Goal: Transaction & Acquisition: Purchase product/service

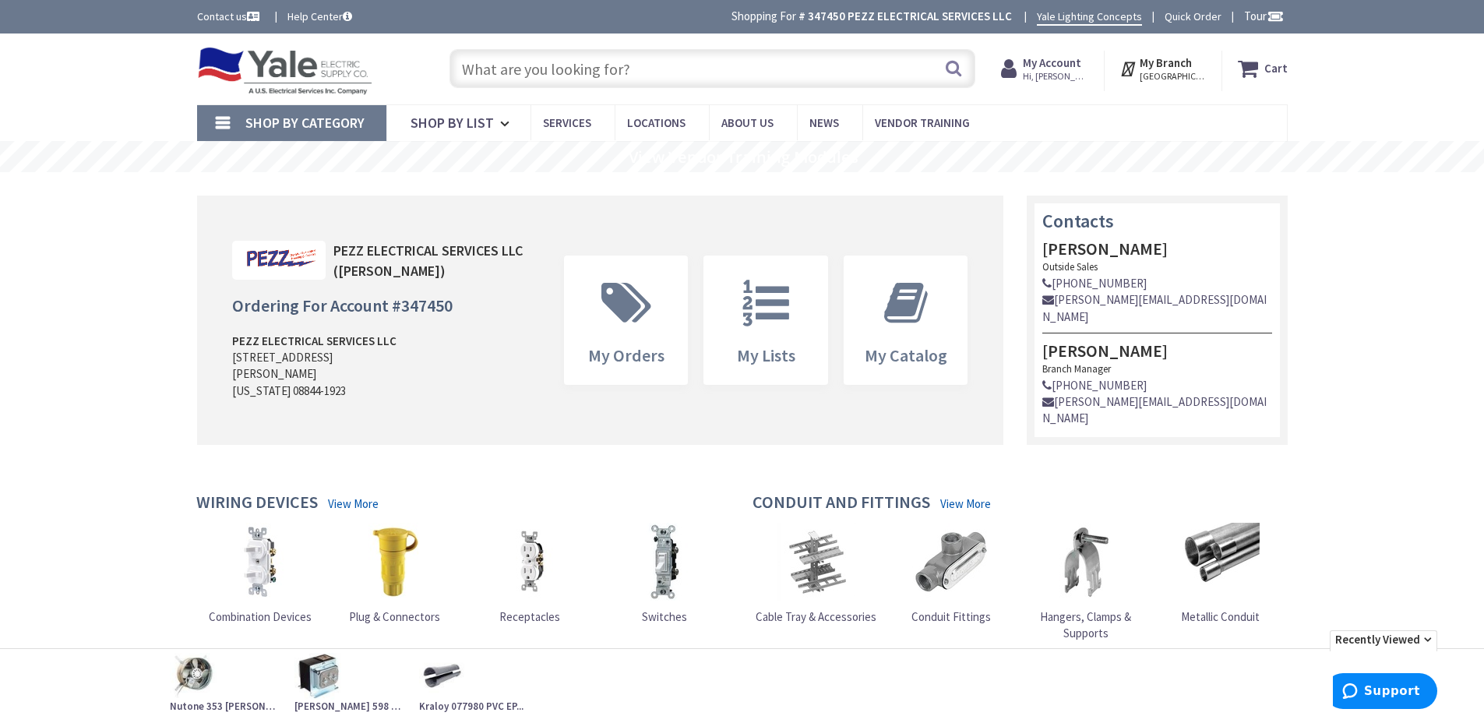
click at [556, 76] on input "text" at bounding box center [712, 68] width 526 height 39
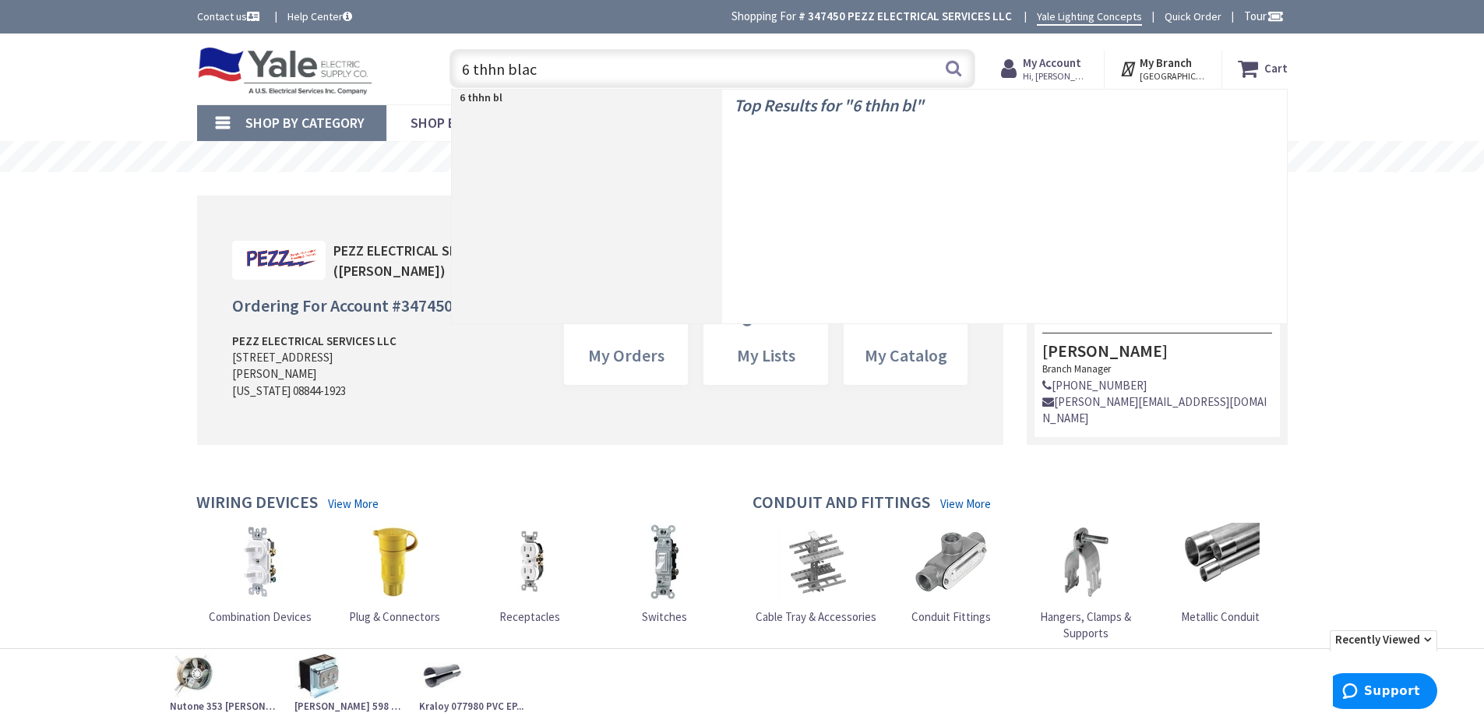
type input "6 thhn black"
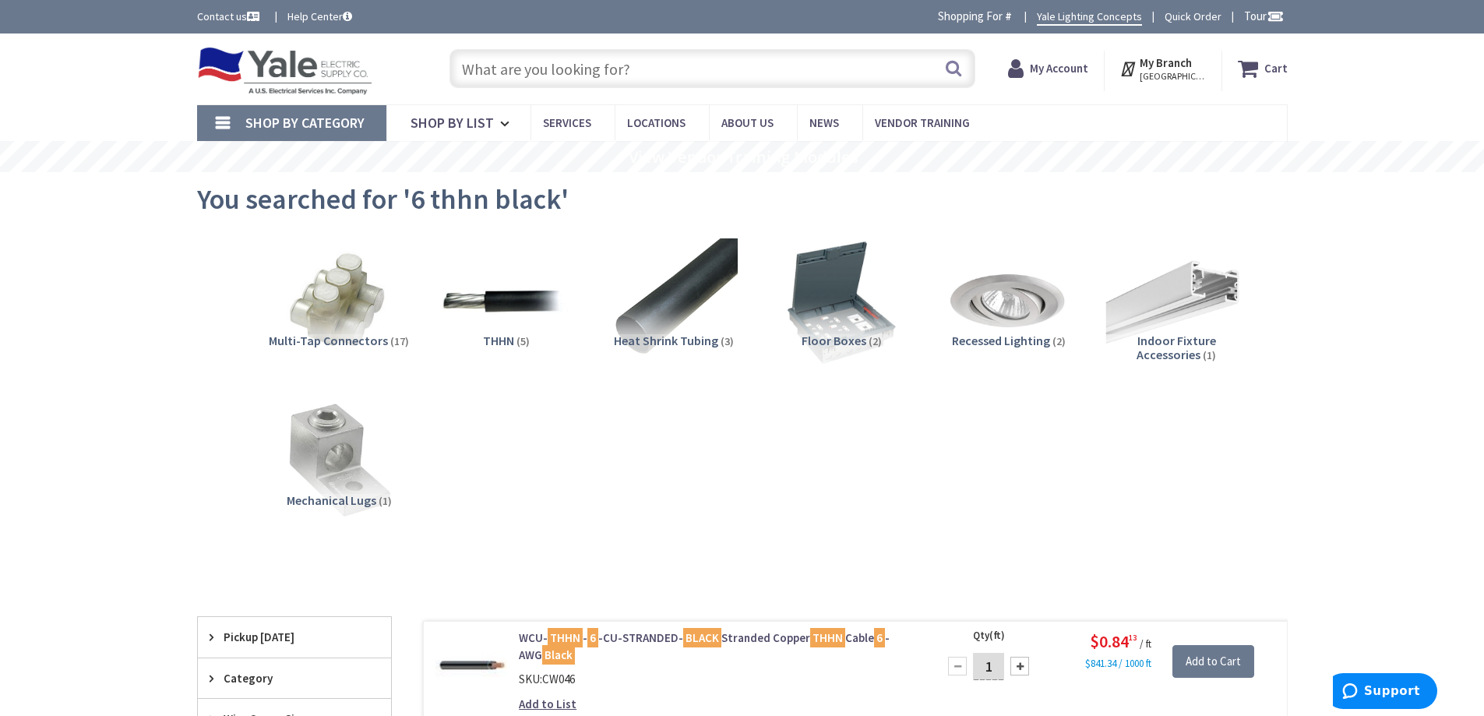
type input "[GEOGRAPHIC_DATA], [GEOGRAPHIC_DATA]"
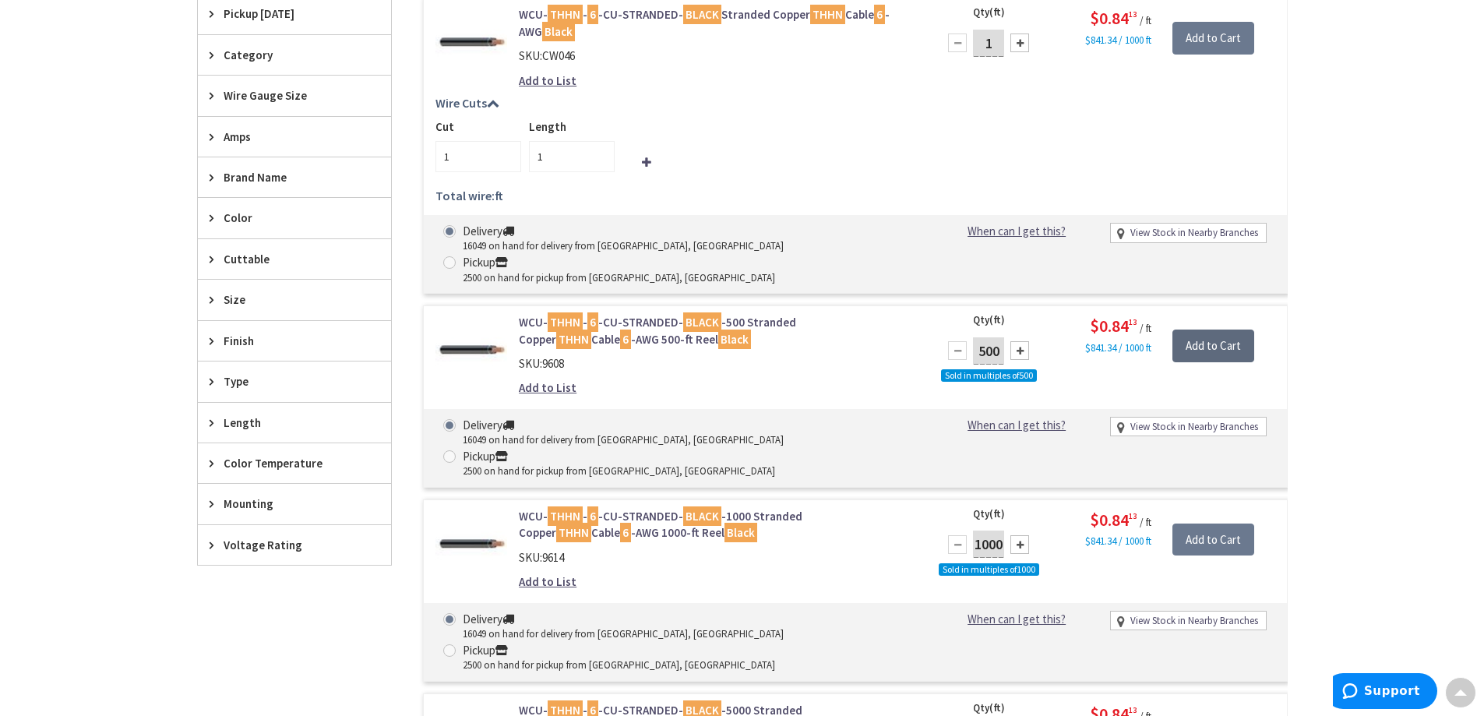
click at [1217, 330] on input "Add to Cart" at bounding box center [1213, 346] width 82 height 33
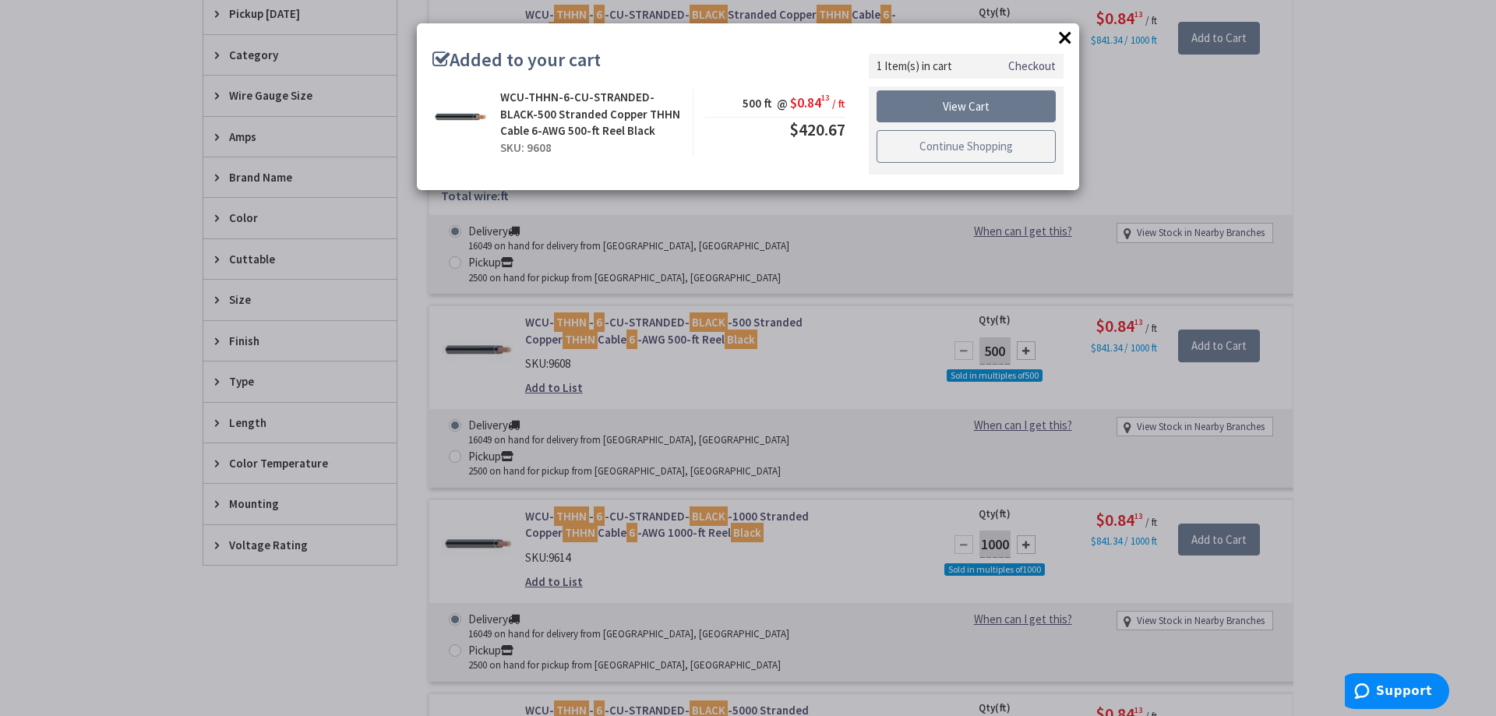
click at [951, 156] on link "Continue Shopping" at bounding box center [965, 146] width 179 height 33
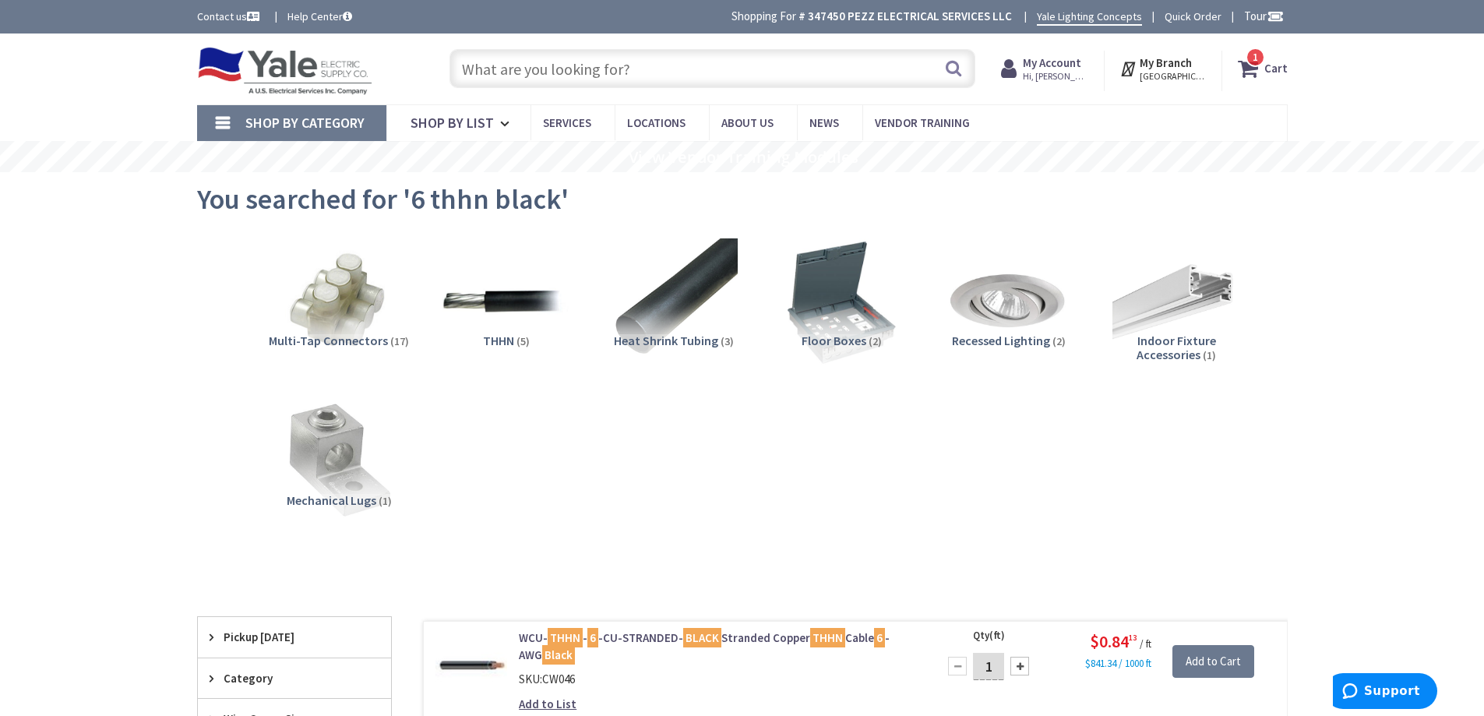
click at [1058, 69] on strong "My Account" at bounding box center [1052, 62] width 58 height 15
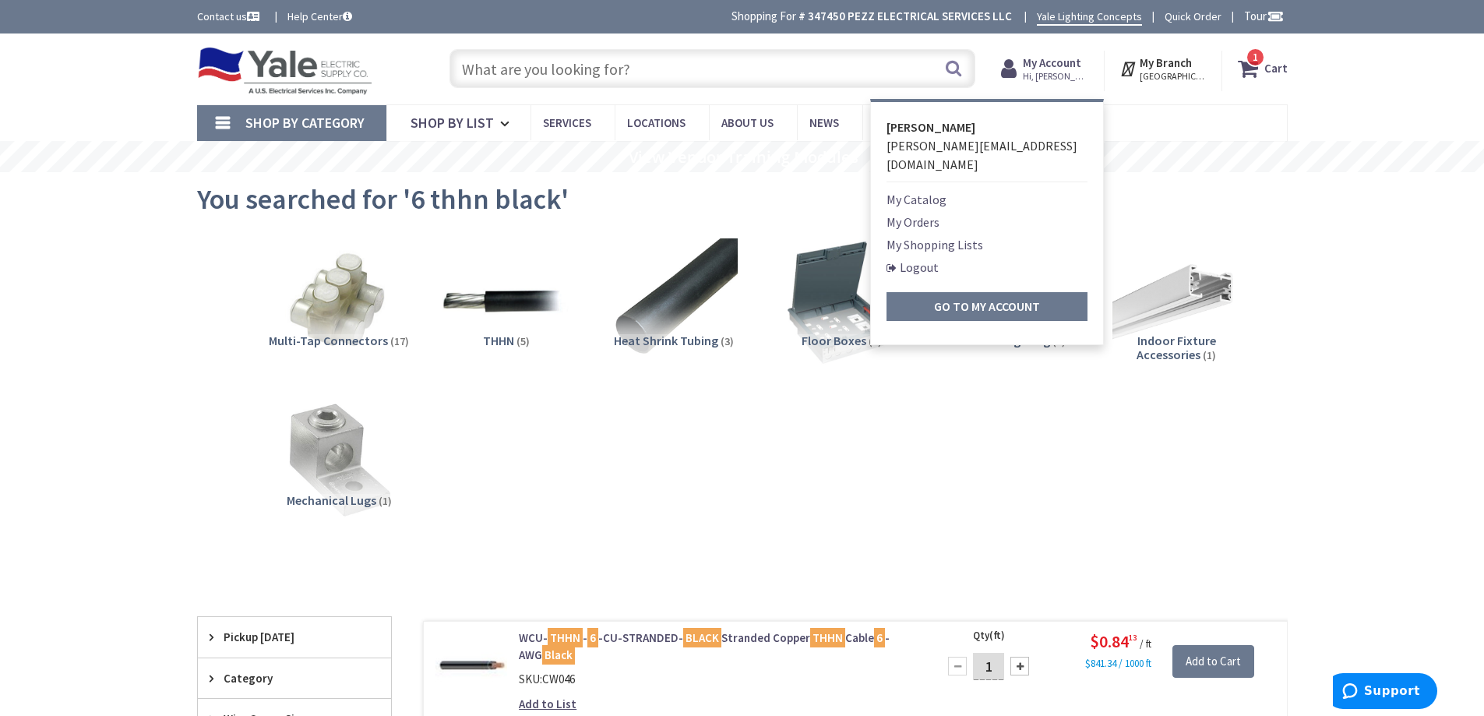
click at [917, 213] on link "My Orders" at bounding box center [913, 222] width 53 height 19
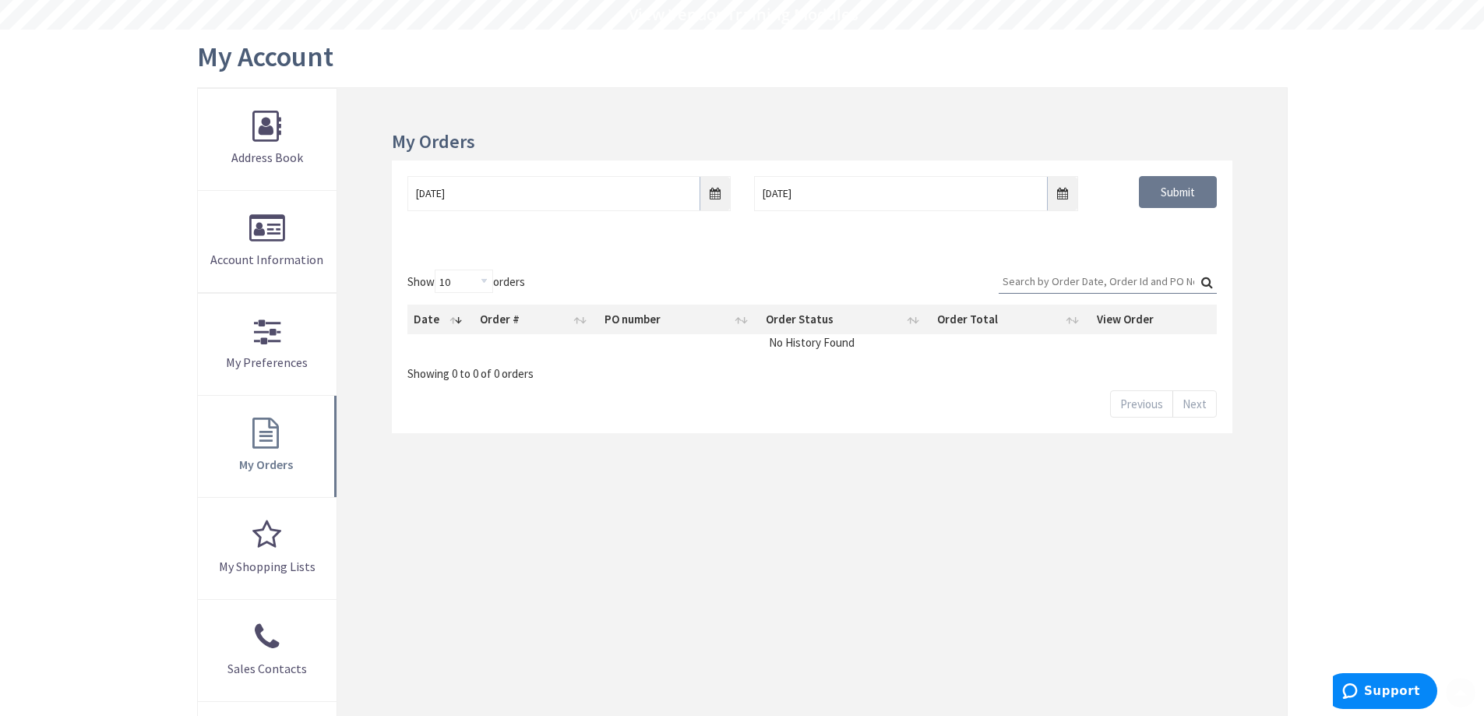
scroll to position [312, 0]
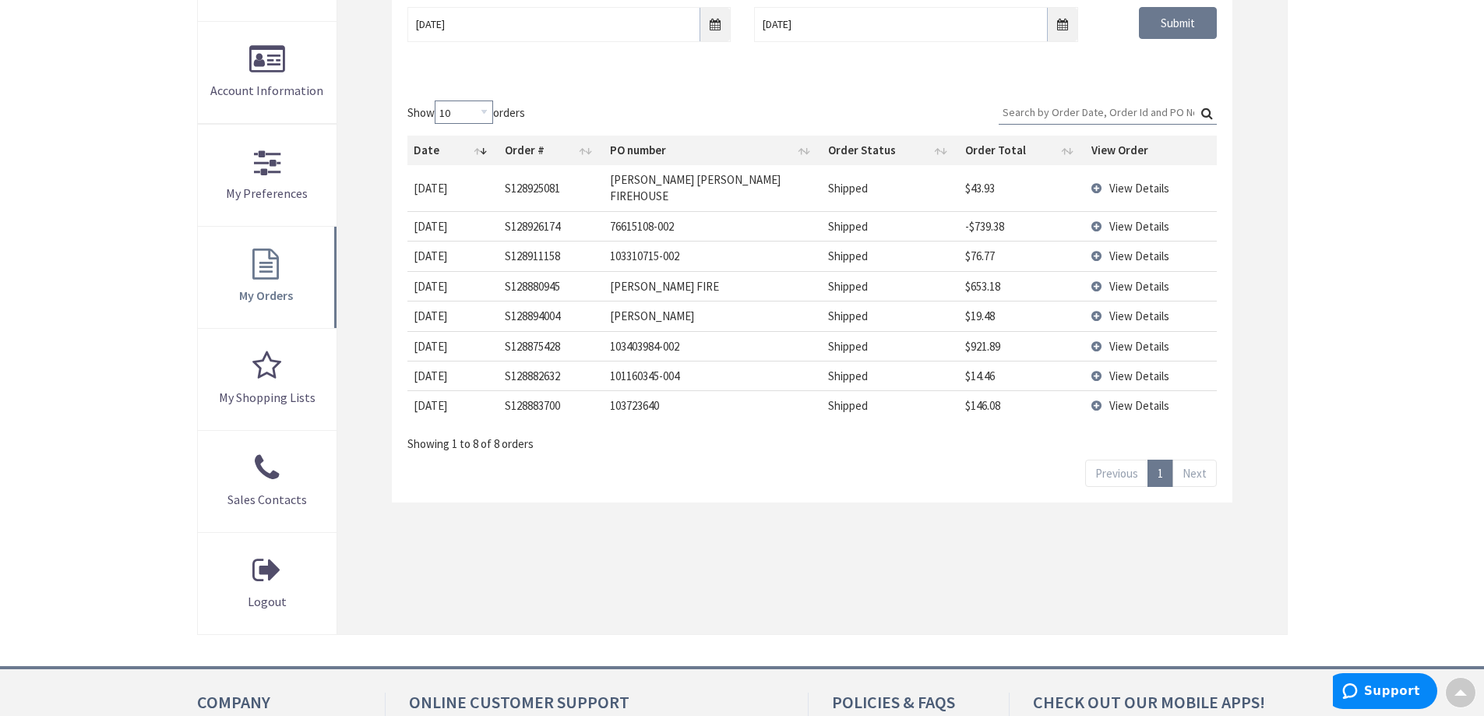
click at [460, 108] on select "10 25 50 100" at bounding box center [464, 111] width 58 height 23
select select "25"
click at [437, 100] on select "10 25 50 100" at bounding box center [464, 111] width 58 height 23
click at [1098, 390] on td "View Details" at bounding box center [1150, 405] width 131 height 30
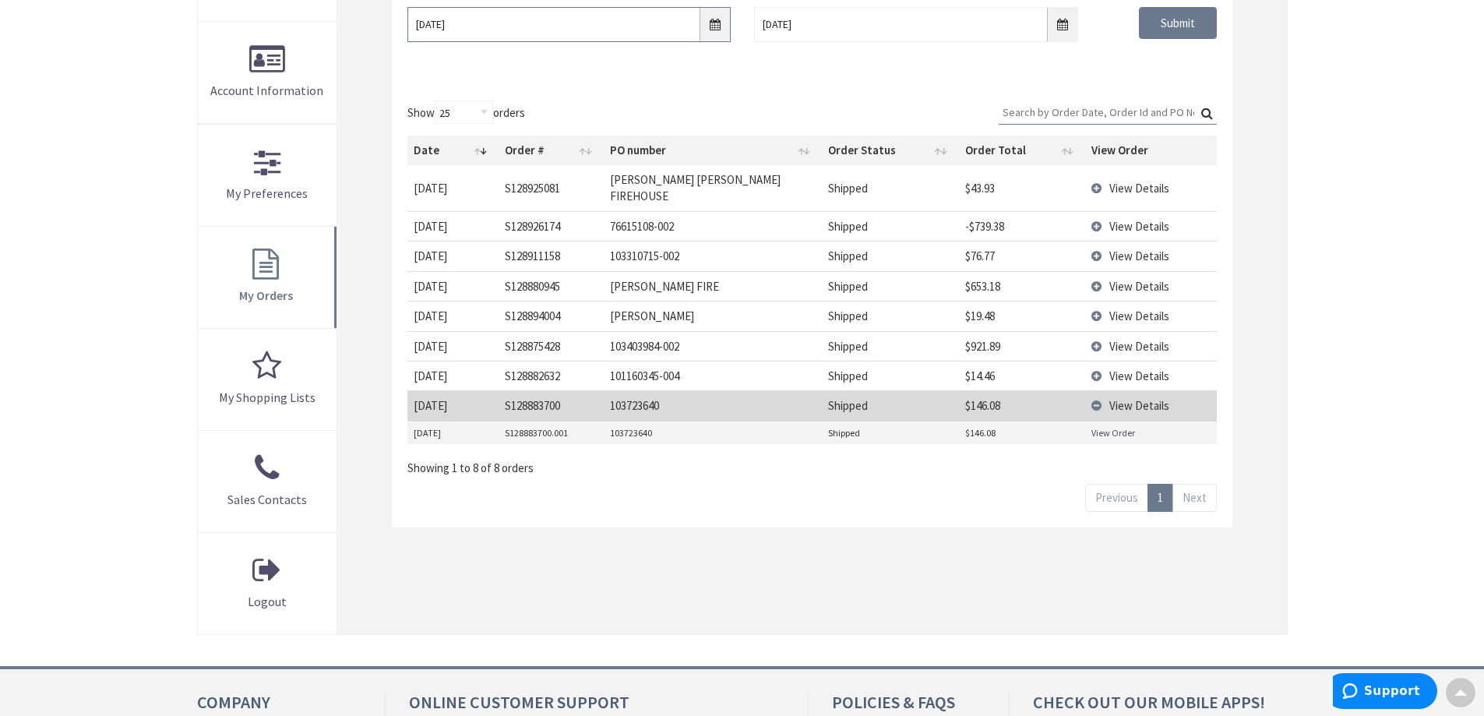
click at [715, 26] on input "[DATE]" at bounding box center [568, 24] width 323 height 35
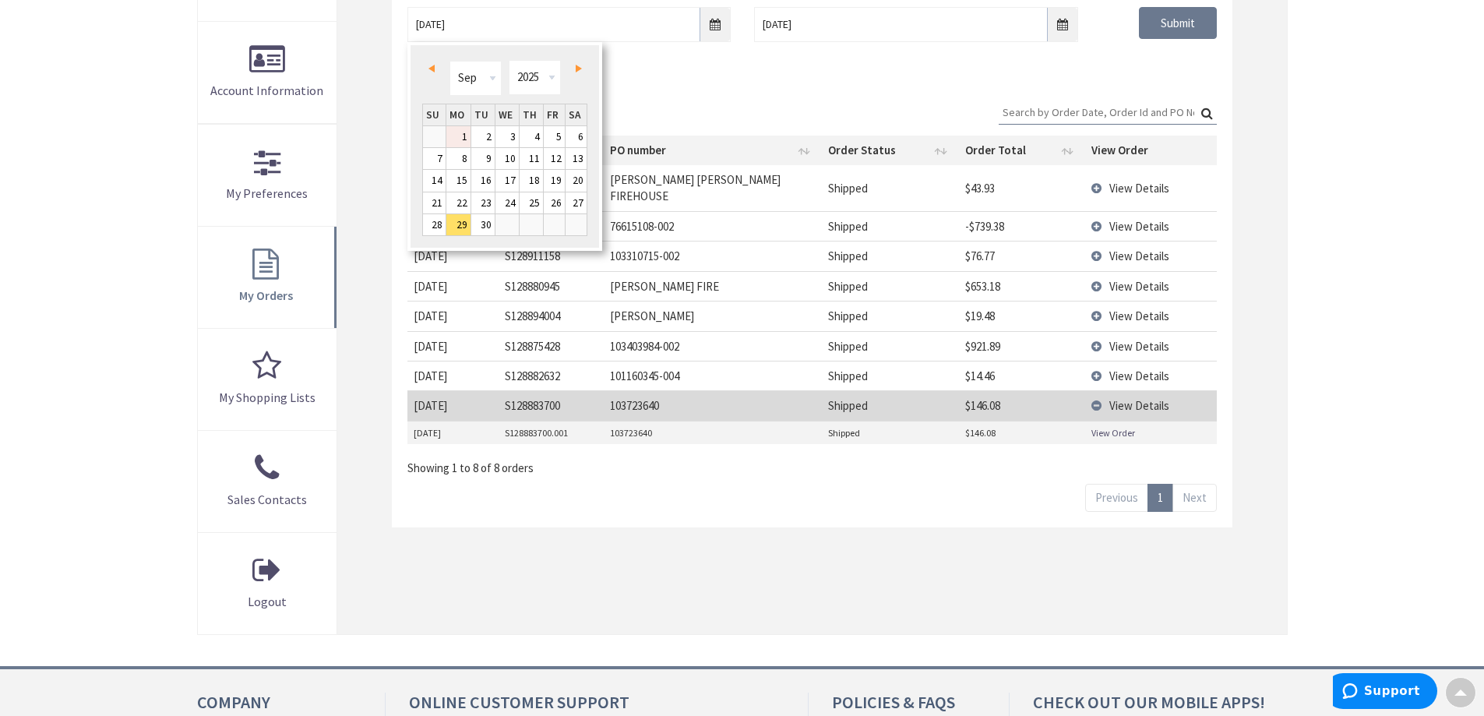
click at [467, 139] on link "1" at bounding box center [458, 136] width 24 height 21
type input "09/01/2025"
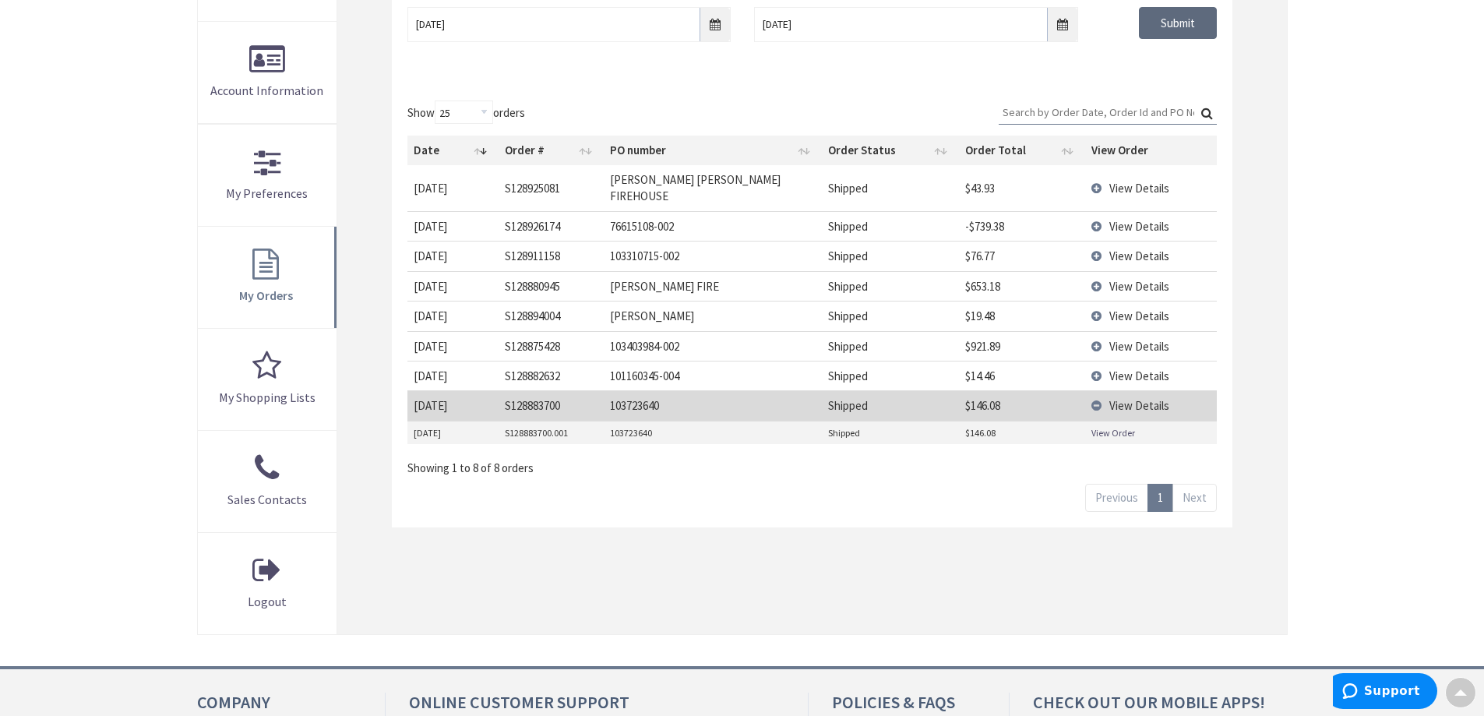
click at [1195, 29] on input "Submit" at bounding box center [1178, 23] width 78 height 33
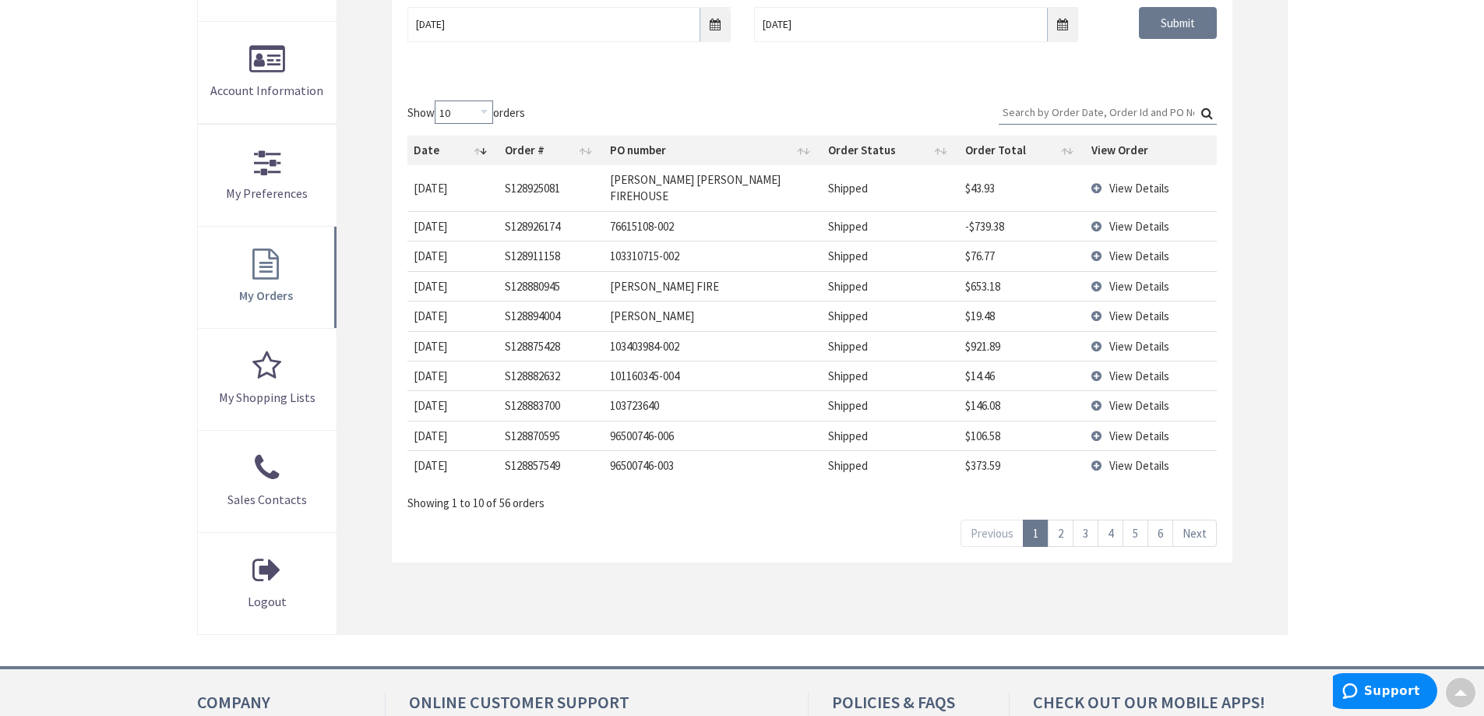
click at [483, 112] on select "10 25 50 100" at bounding box center [464, 111] width 58 height 23
select select "50"
click at [437, 100] on select "10 25 50 100" at bounding box center [464, 111] width 58 height 23
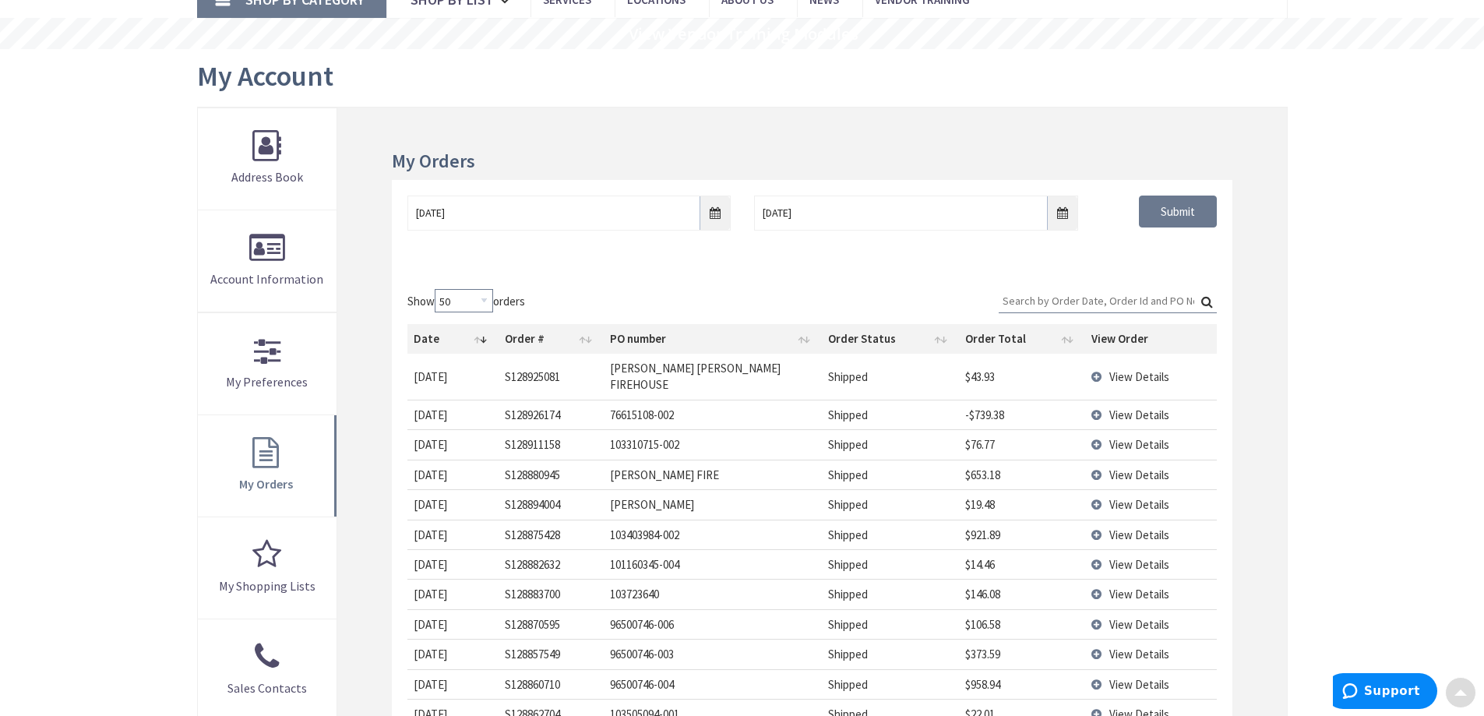
scroll to position [0, 0]
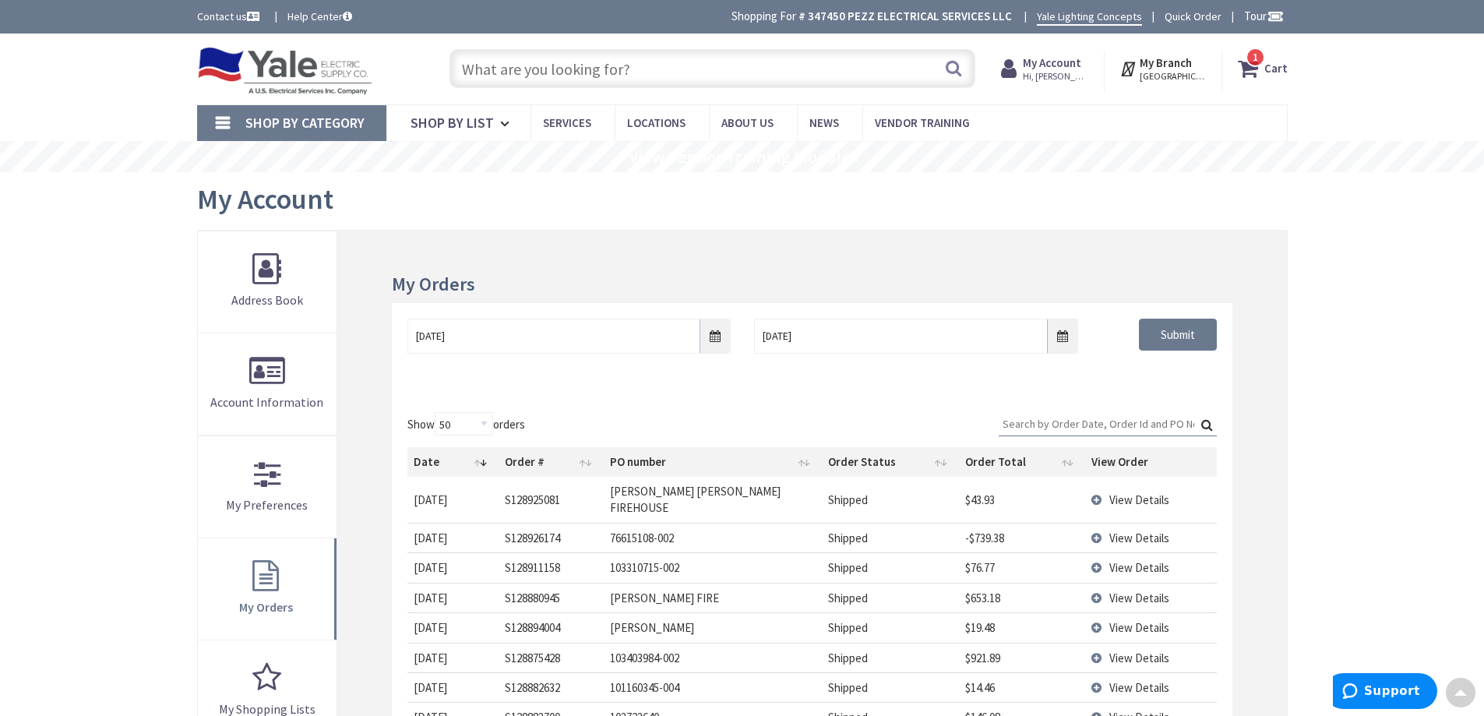
click at [781, 73] on input "text" at bounding box center [712, 68] width 526 height 39
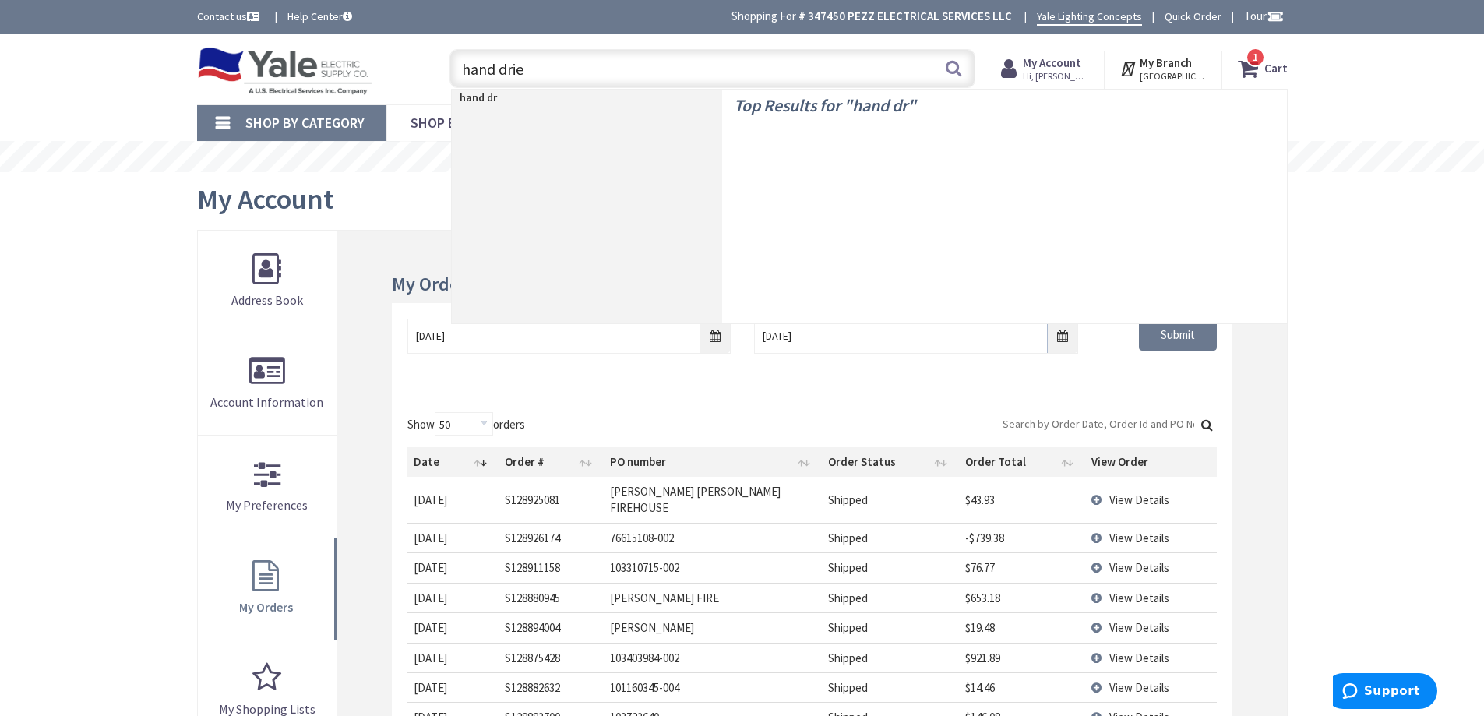
type input "hand drier"
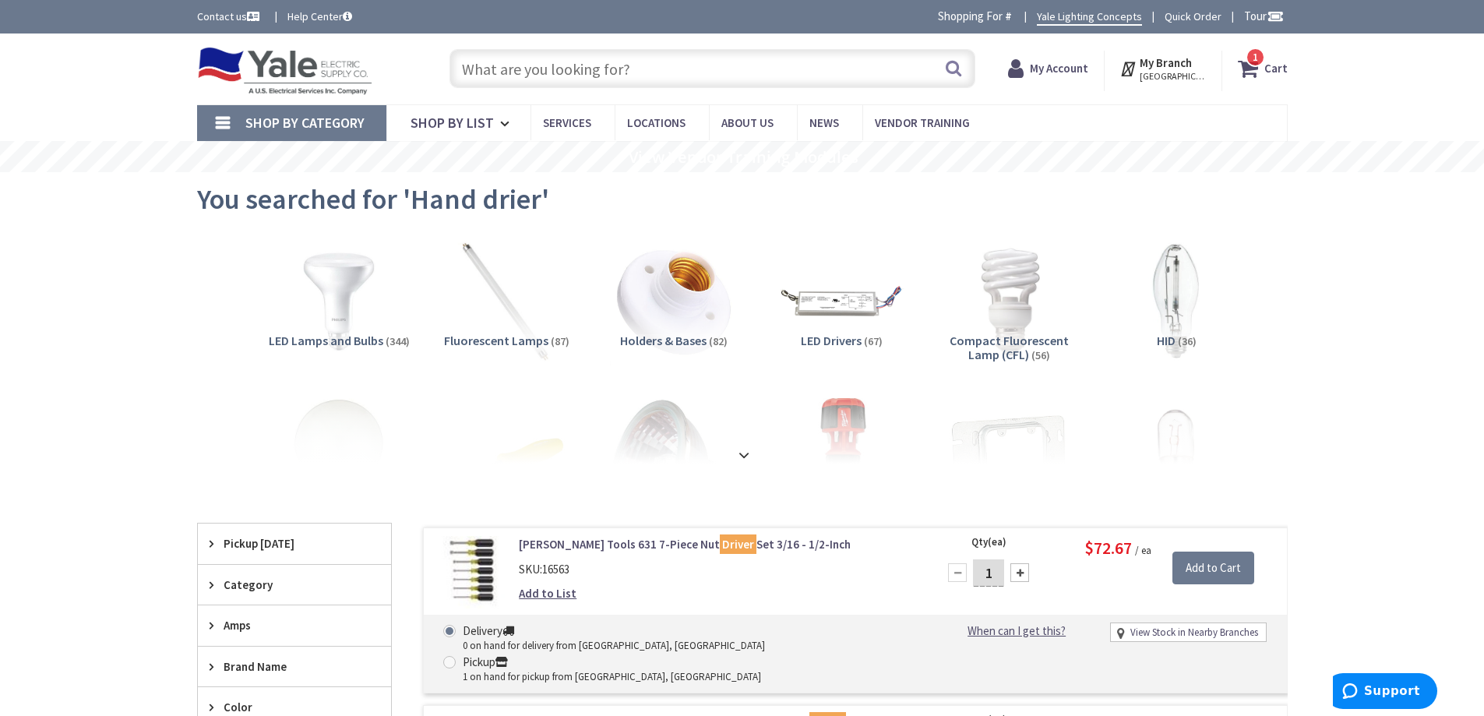
drag, startPoint x: 750, startPoint y: 448, endPoint x: 789, endPoint y: 428, distance: 43.5
click at [750, 446] on strong at bounding box center [744, 454] width 19 height 17
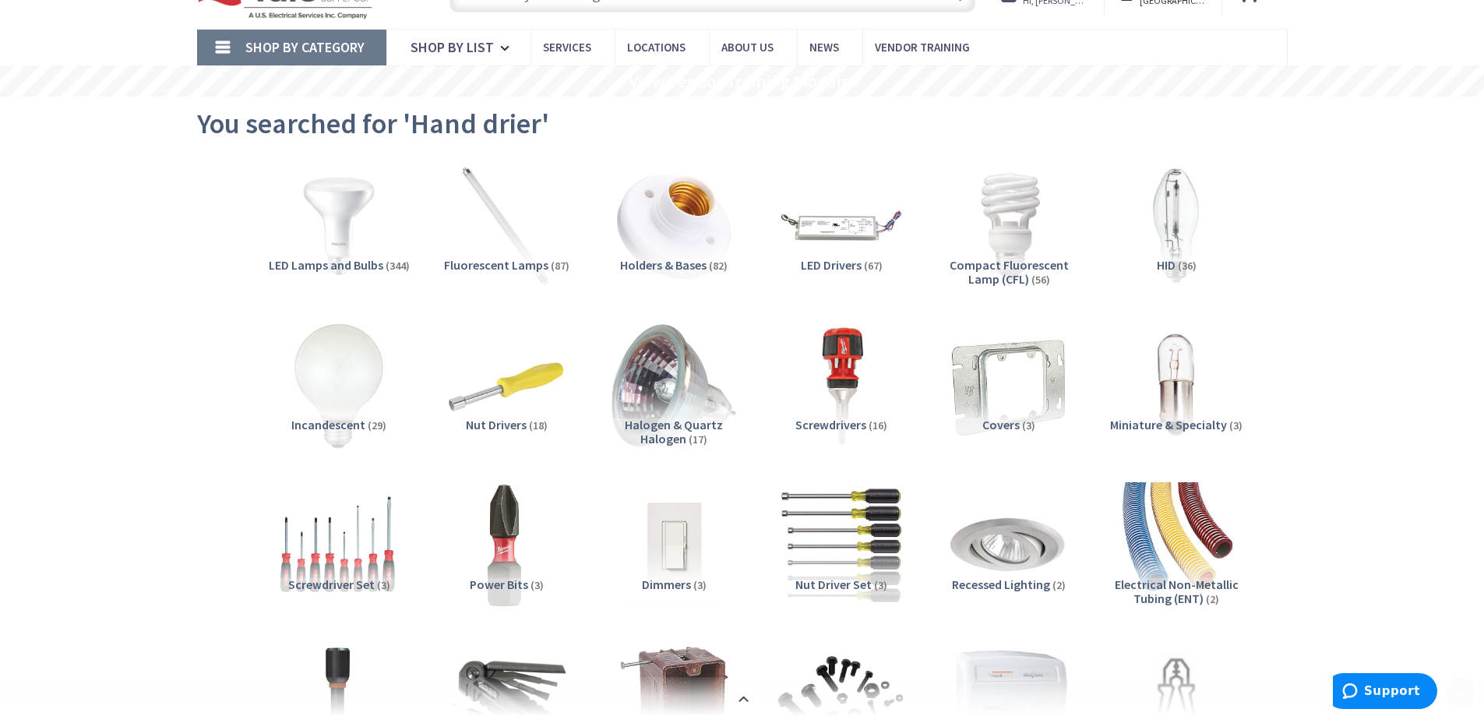
scroll to position [390, 0]
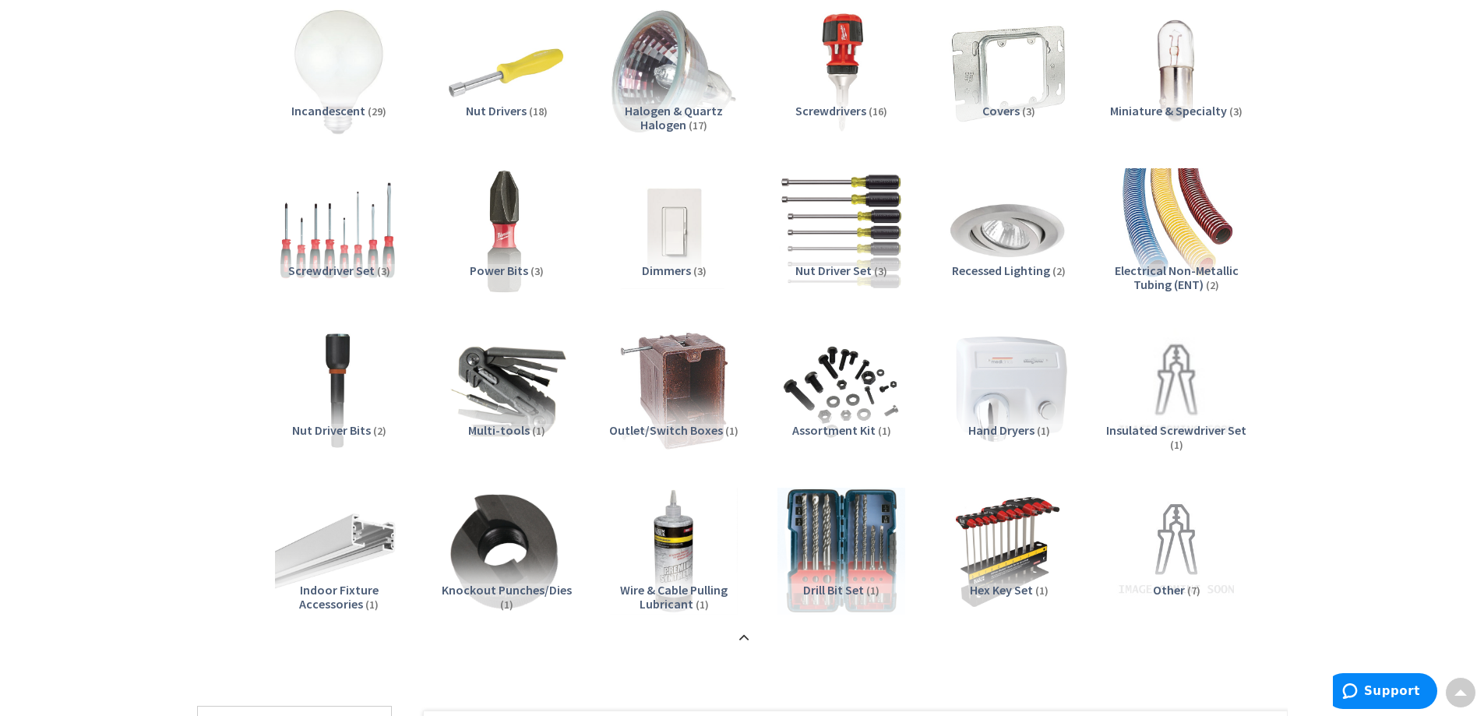
click at [1034, 425] on span "Hand Dryers" at bounding box center [1001, 430] width 66 height 16
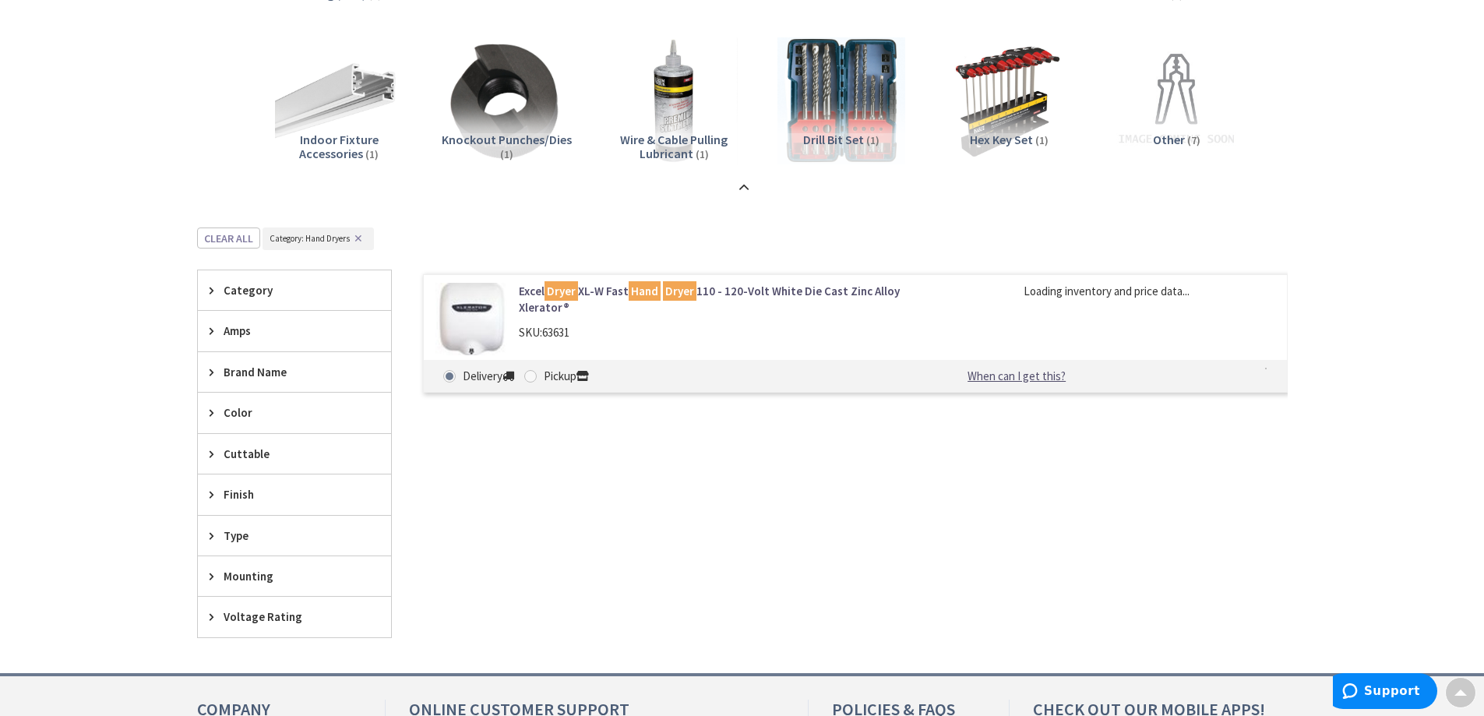
scroll to position [834, 0]
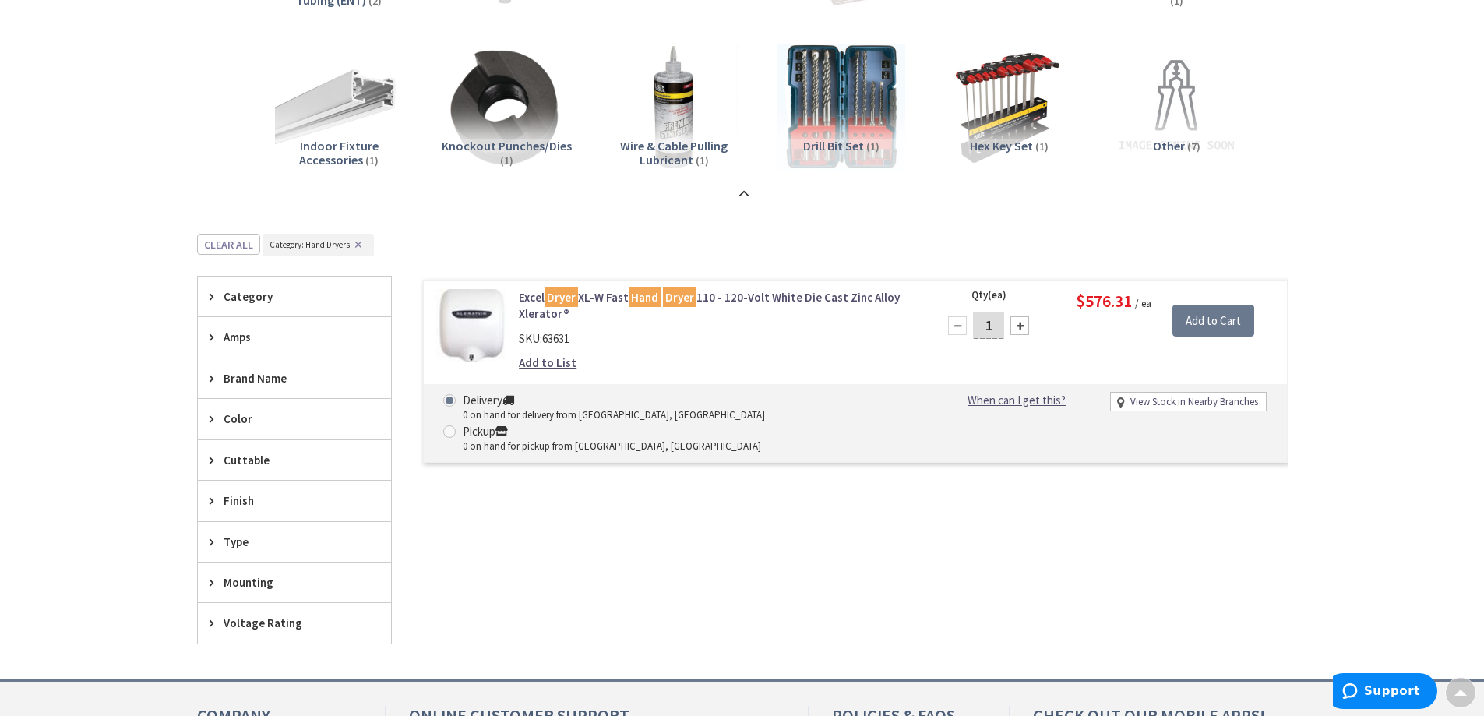
click at [560, 335] on span "63631" at bounding box center [555, 338] width 27 height 15
copy span "63631"
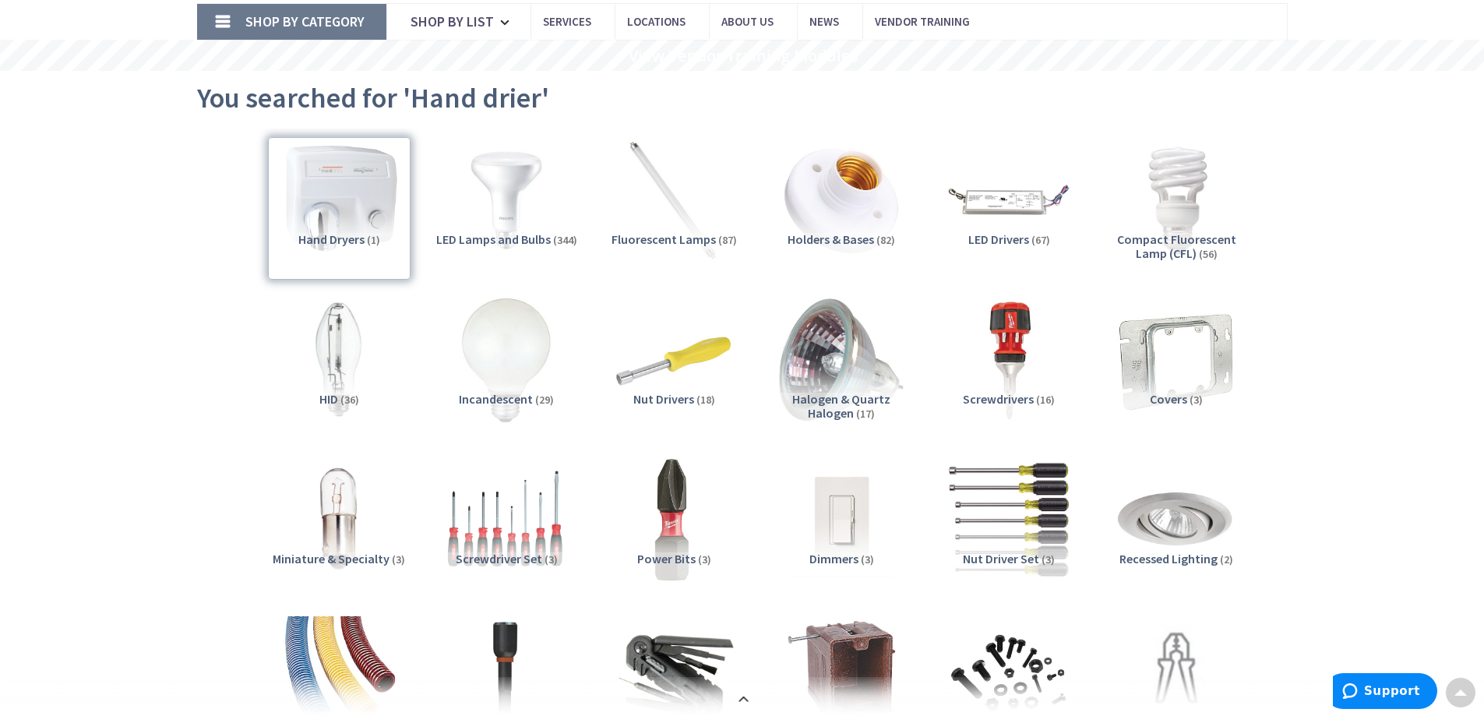
scroll to position [0, 0]
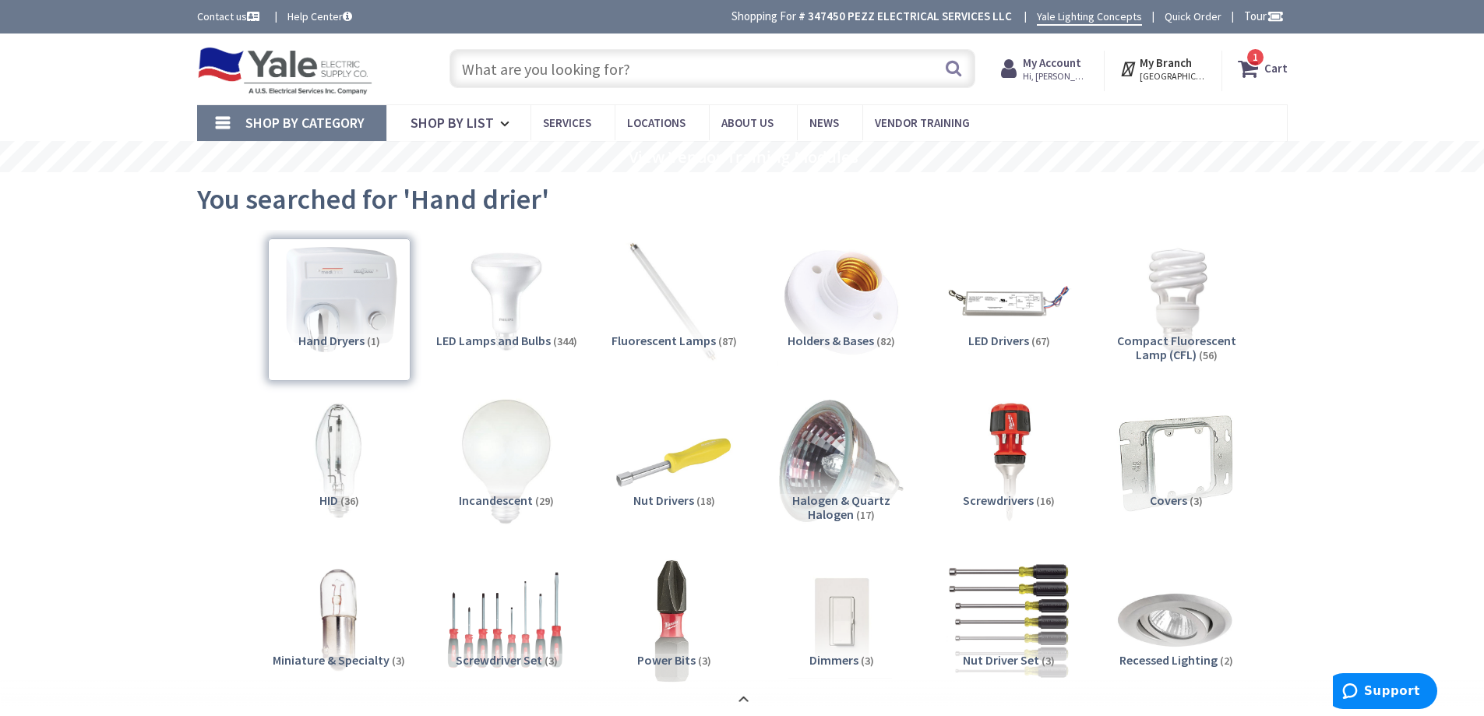
click at [1051, 69] on strong "My Account" at bounding box center [1052, 62] width 58 height 15
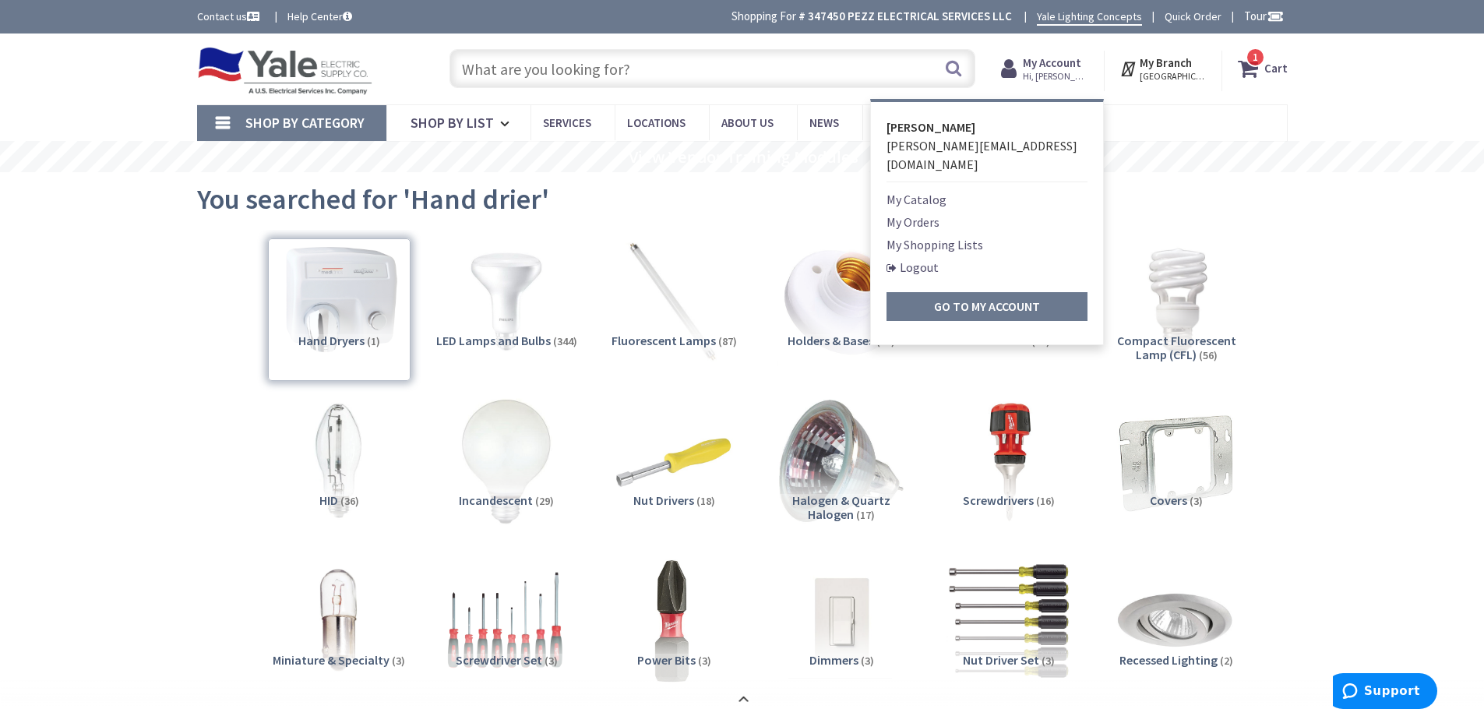
click at [914, 213] on link "My Orders" at bounding box center [913, 222] width 53 height 19
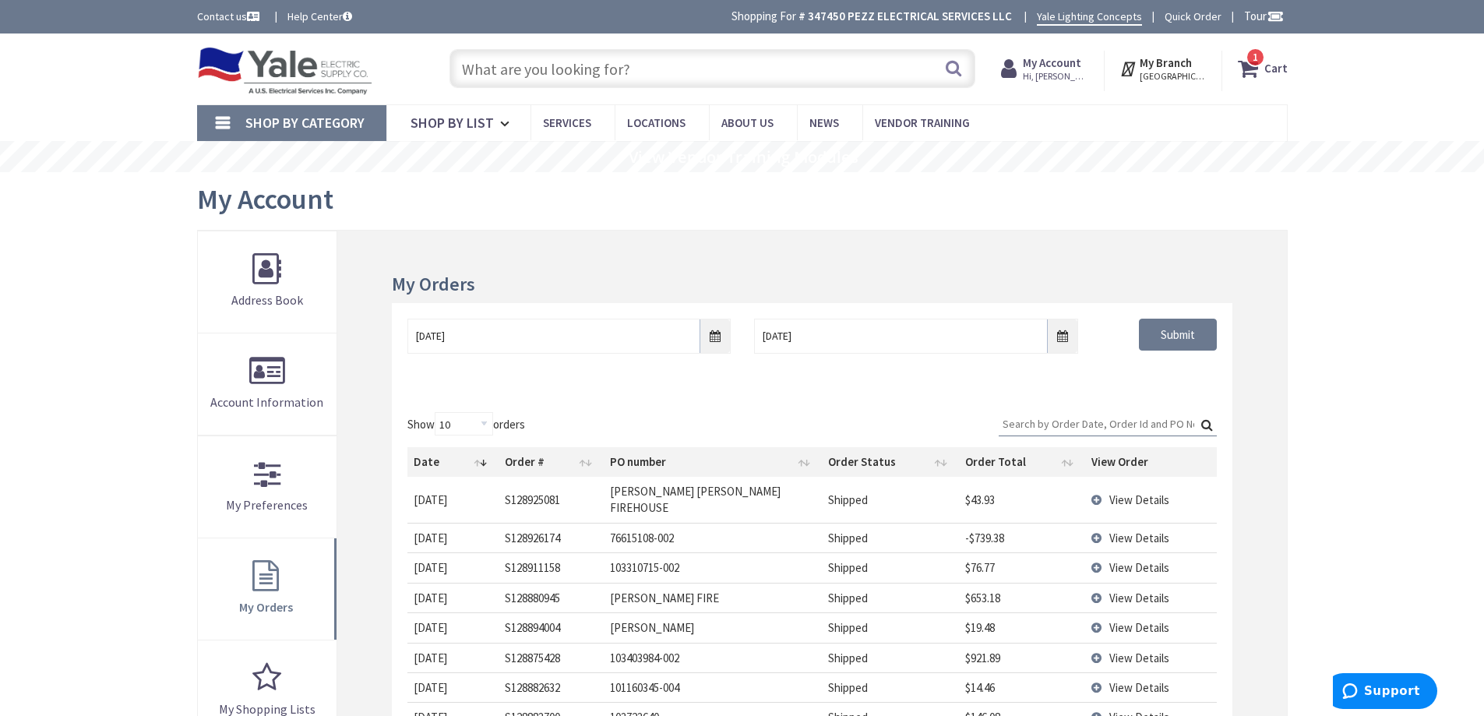
drag, startPoint x: 1089, startPoint y: 420, endPoint x: 1334, endPoint y: 509, distance: 261.0
click at [1334, 509] on div "Skip to Content Toggle Nav Search 1 1 1 items Cart My Cart" at bounding box center [742, 654] width 1484 height 1243
drag, startPoint x: 1352, startPoint y: 440, endPoint x: 1288, endPoint y: 318, distance: 138.3
click at [1370, 434] on div "Skip to Content Toggle Nav Search 1 1 1 items Cart My Cart" at bounding box center [742, 654] width 1484 height 1243
click at [707, 68] on input "text" at bounding box center [712, 68] width 526 height 39
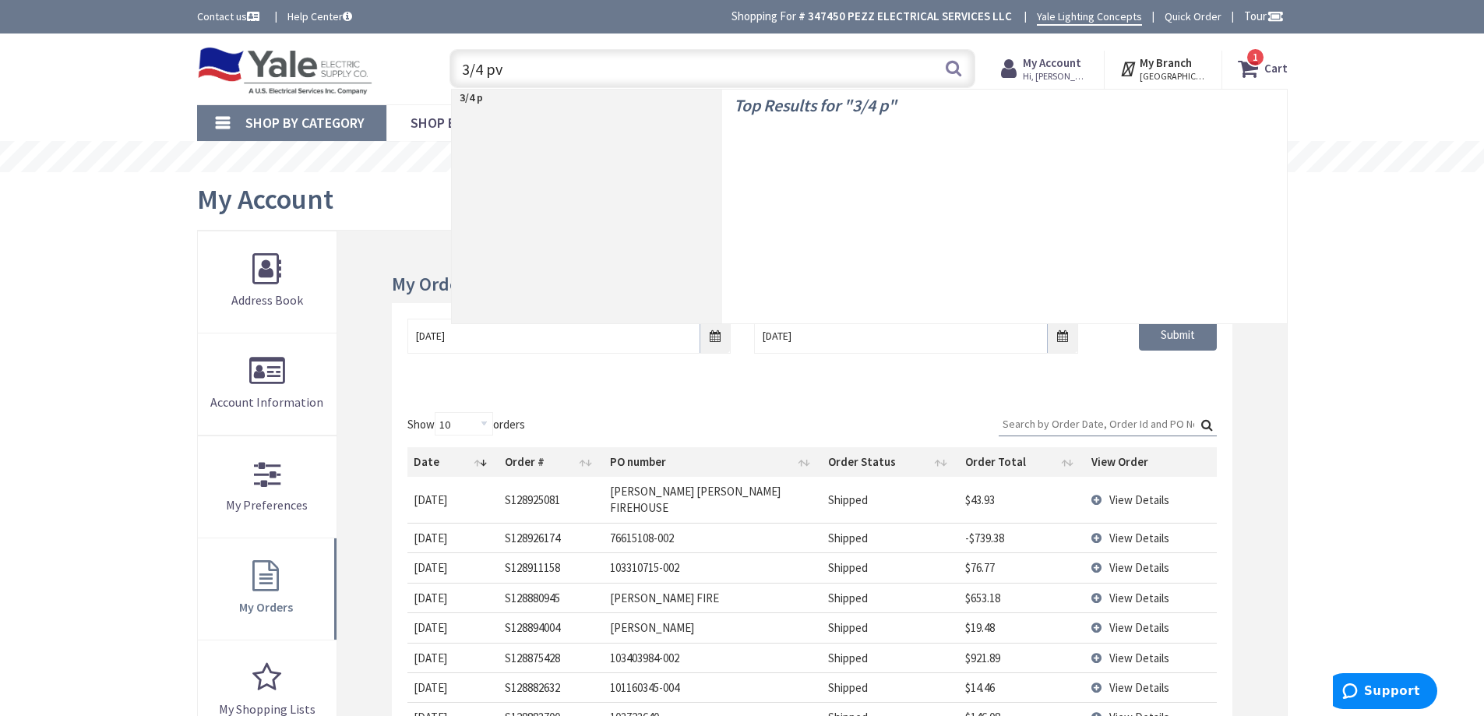
type input "3/4 pvc"
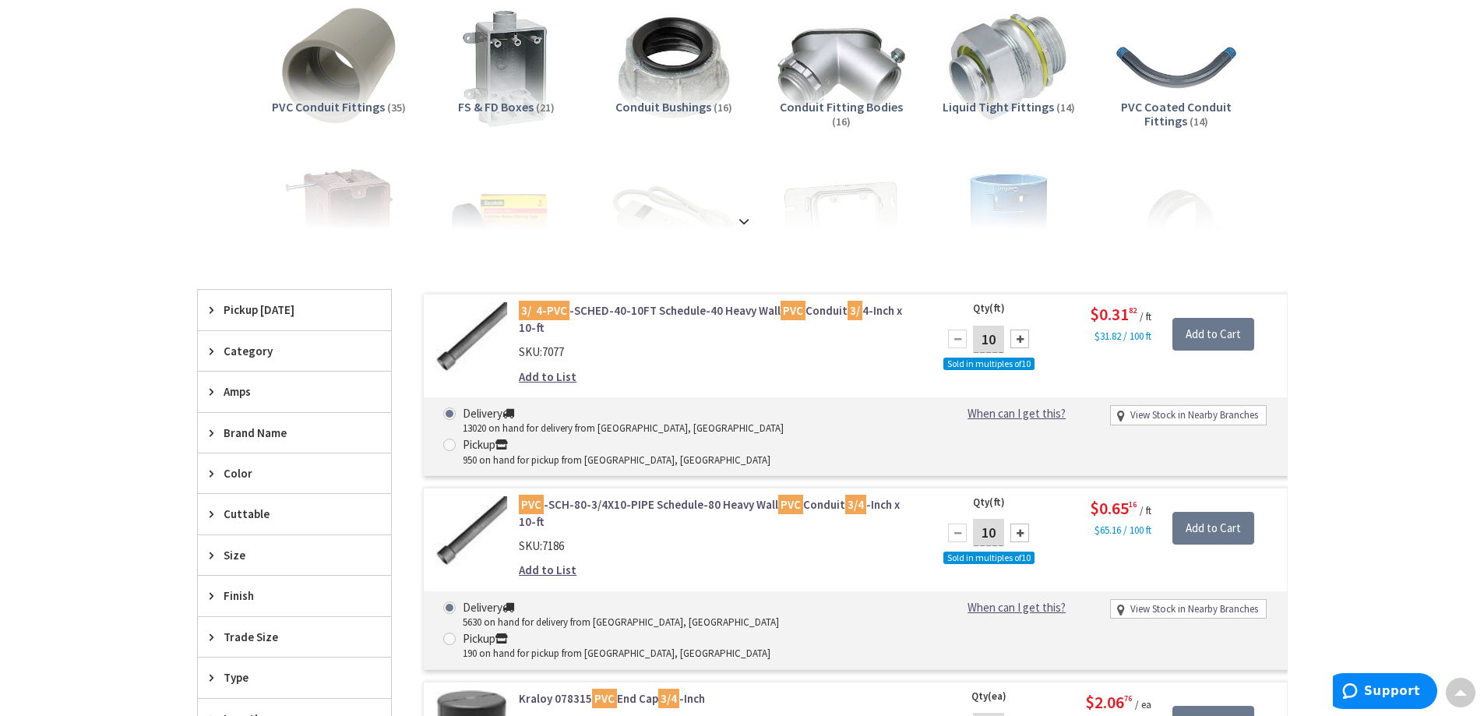
click at [1001, 344] on input "10" at bounding box center [988, 339] width 31 height 27
type input "100"
click at [1242, 339] on input "Add to Cart" at bounding box center [1213, 334] width 82 height 33
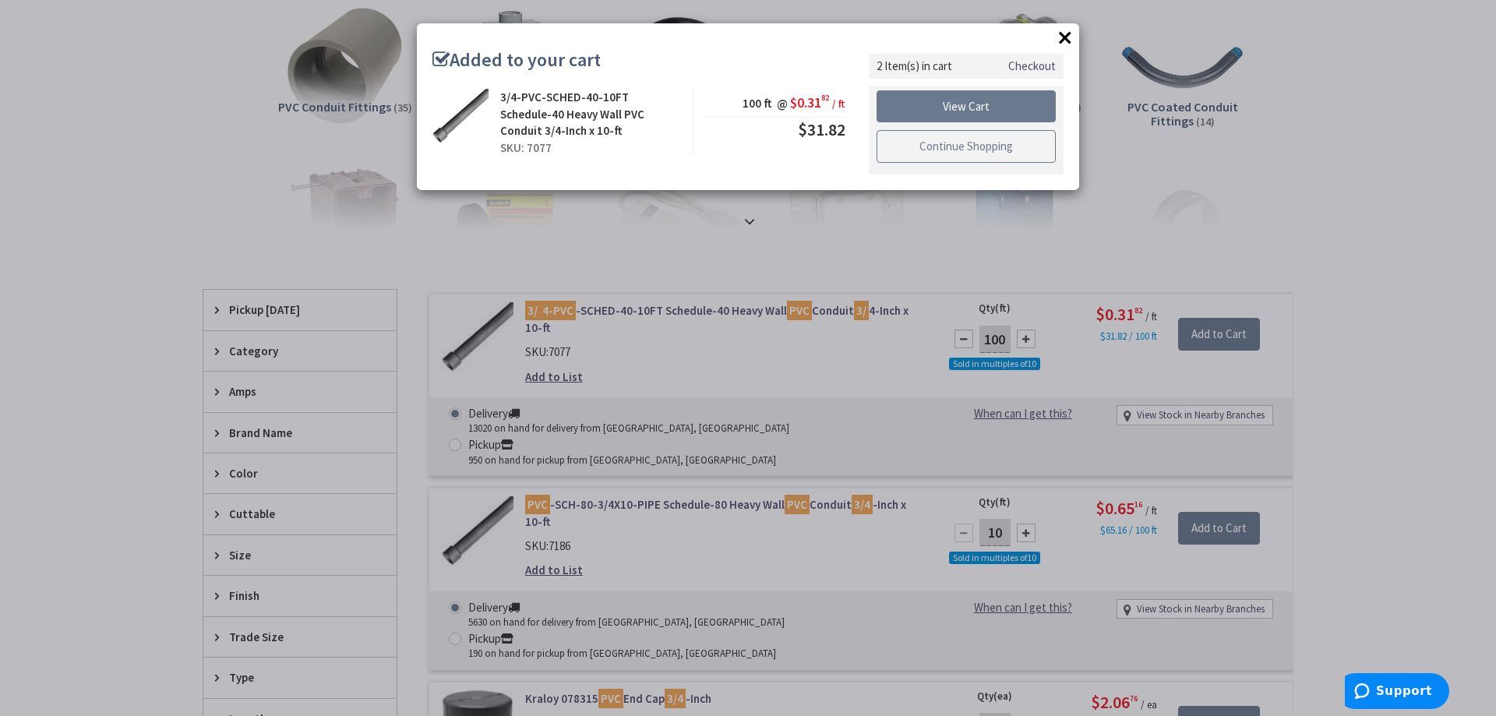
click at [985, 157] on link "Continue Shopping" at bounding box center [965, 146] width 179 height 33
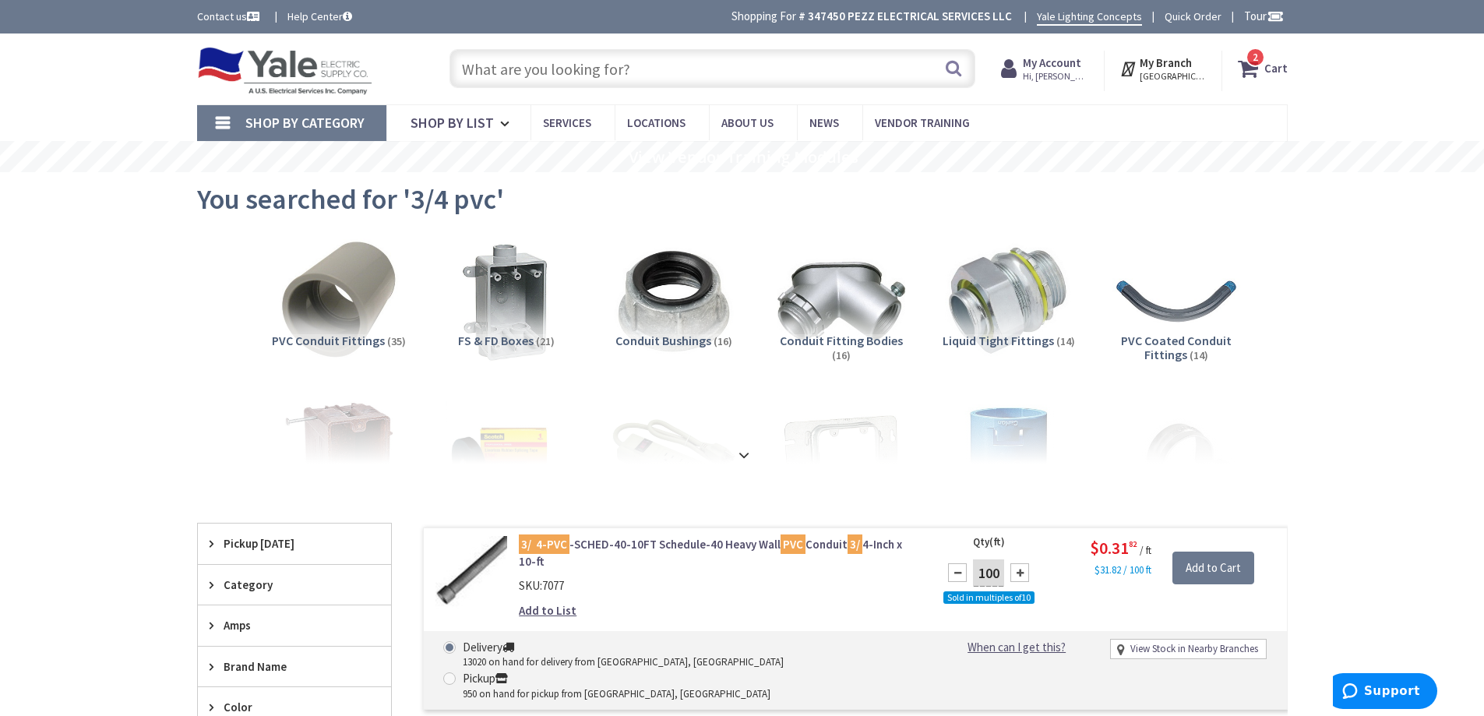
click at [816, 65] on input "text" at bounding box center [712, 68] width 526 height 39
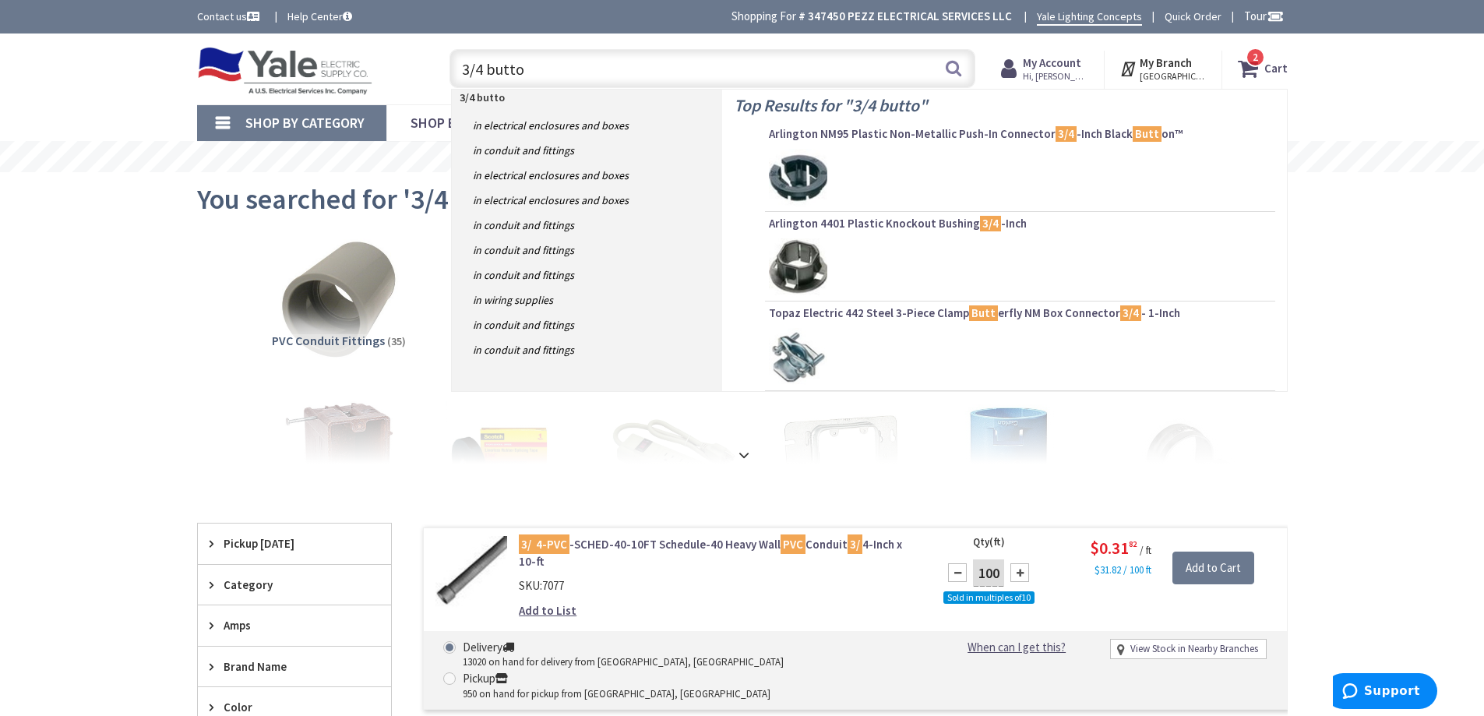
type input "3/4 button"
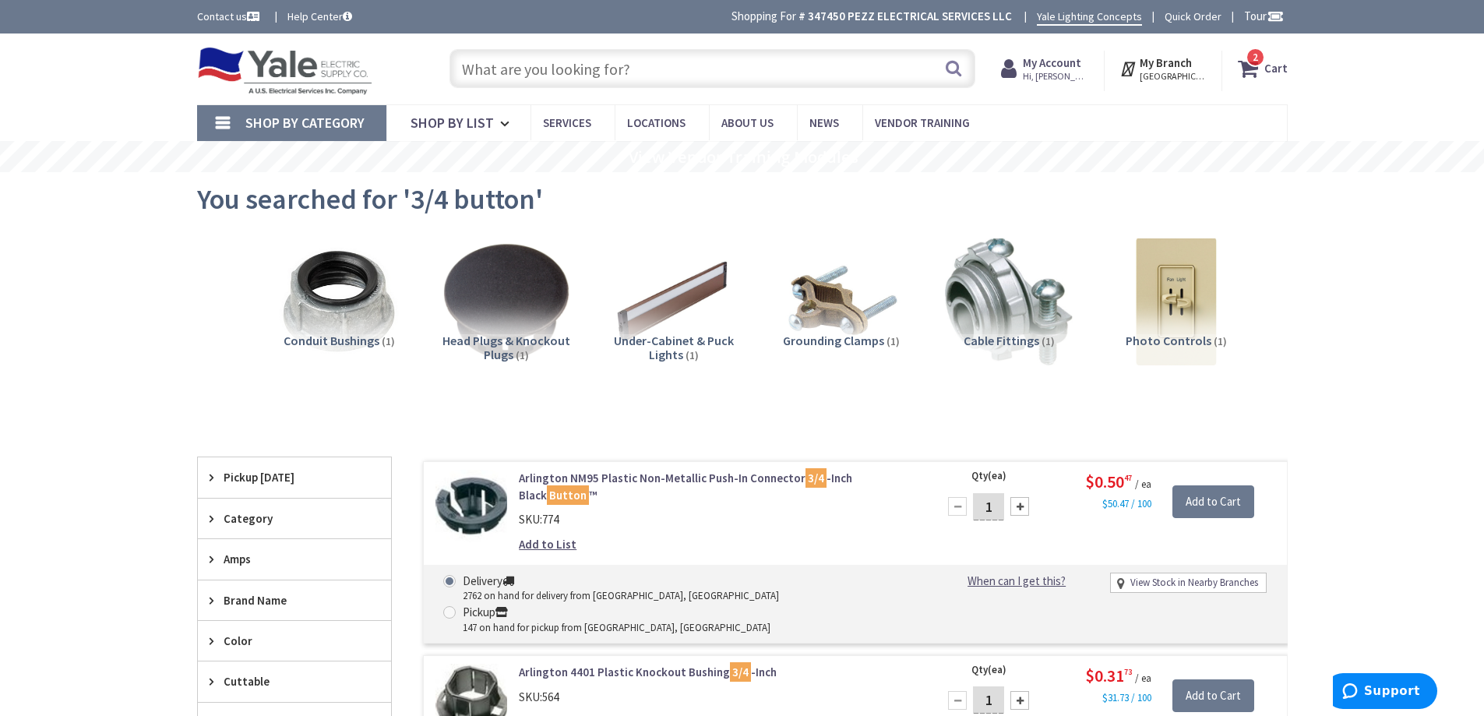
click at [857, 69] on input "text" at bounding box center [712, 68] width 526 height 39
type input "ko seal"
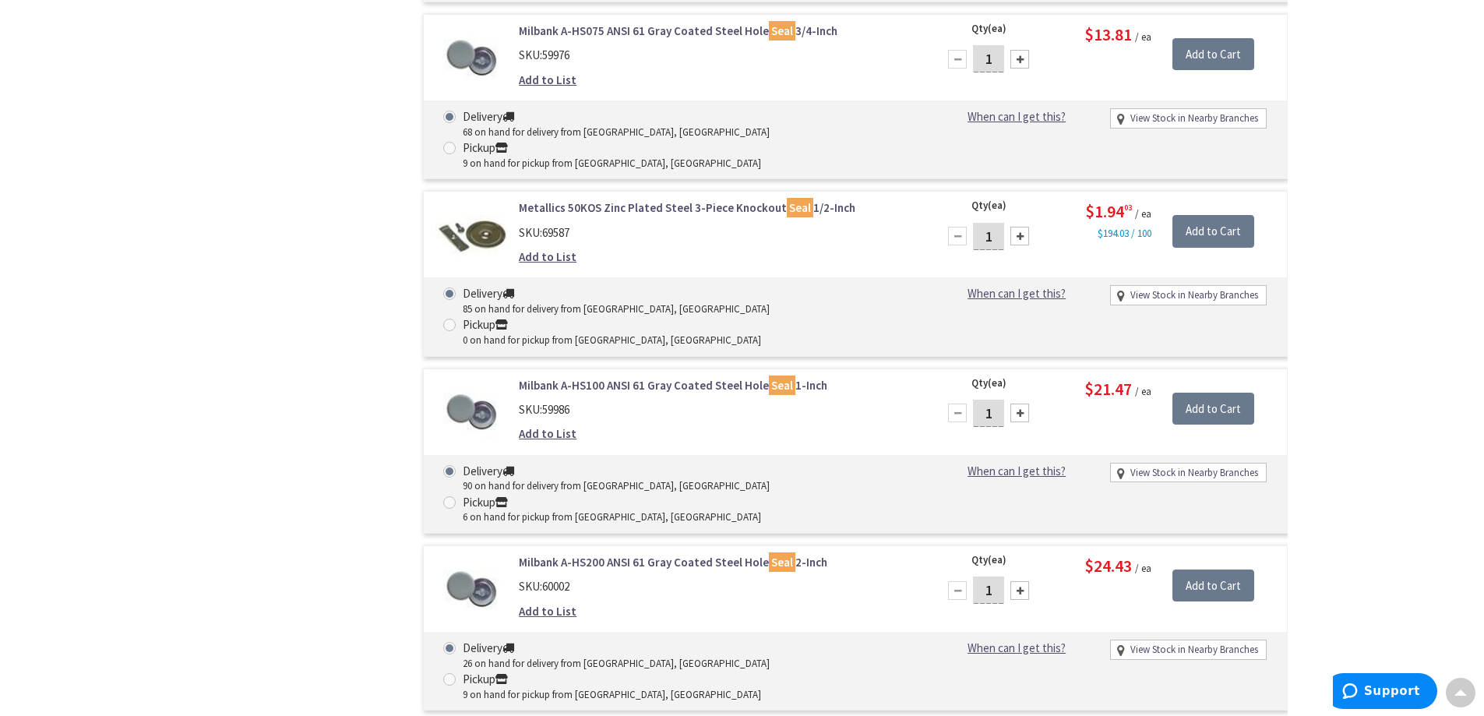
scroll to position [1469, 0]
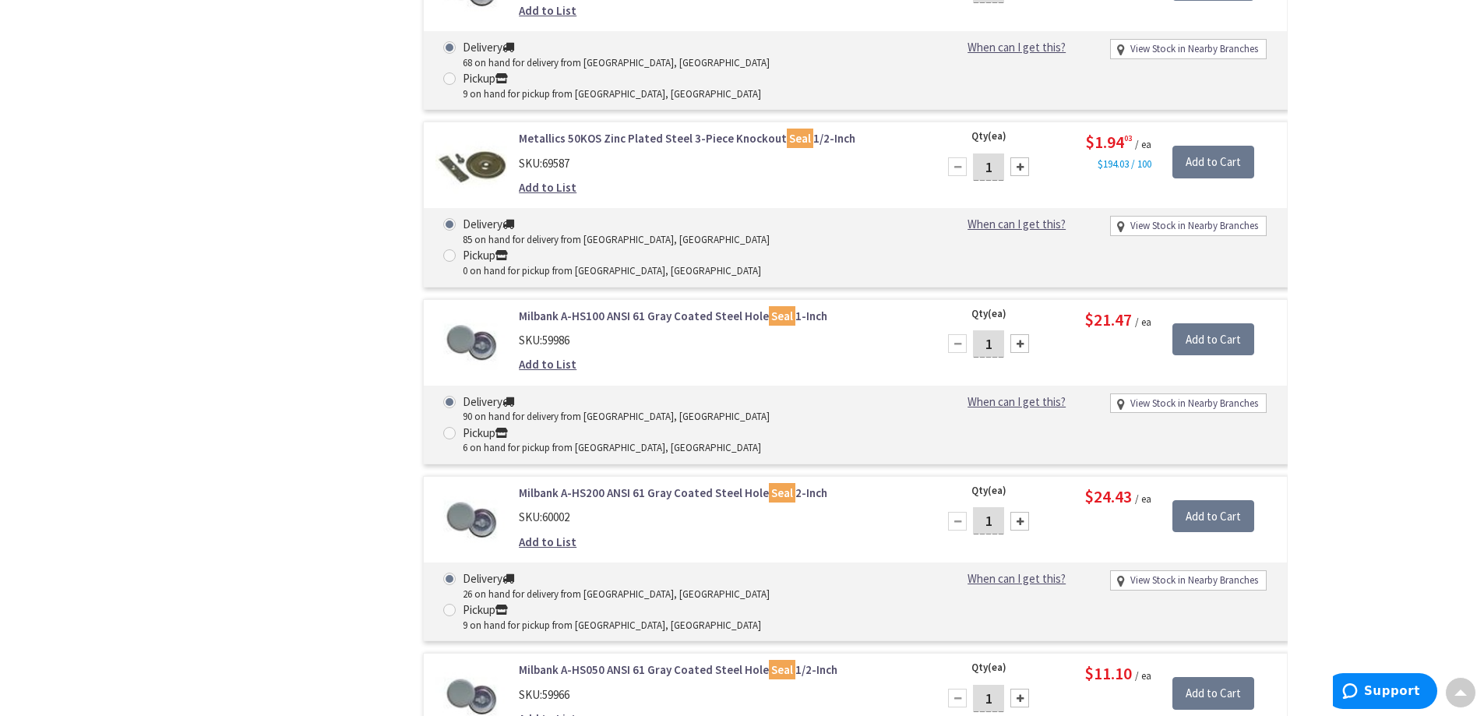
drag, startPoint x: 1017, startPoint y: 238, endPoint x: 892, endPoint y: 242, distance: 125.5
click at [1015, 512] on div at bounding box center [1019, 521] width 19 height 19
type input "2"
click at [1194, 500] on input "Add to Cart" at bounding box center [1213, 516] width 82 height 33
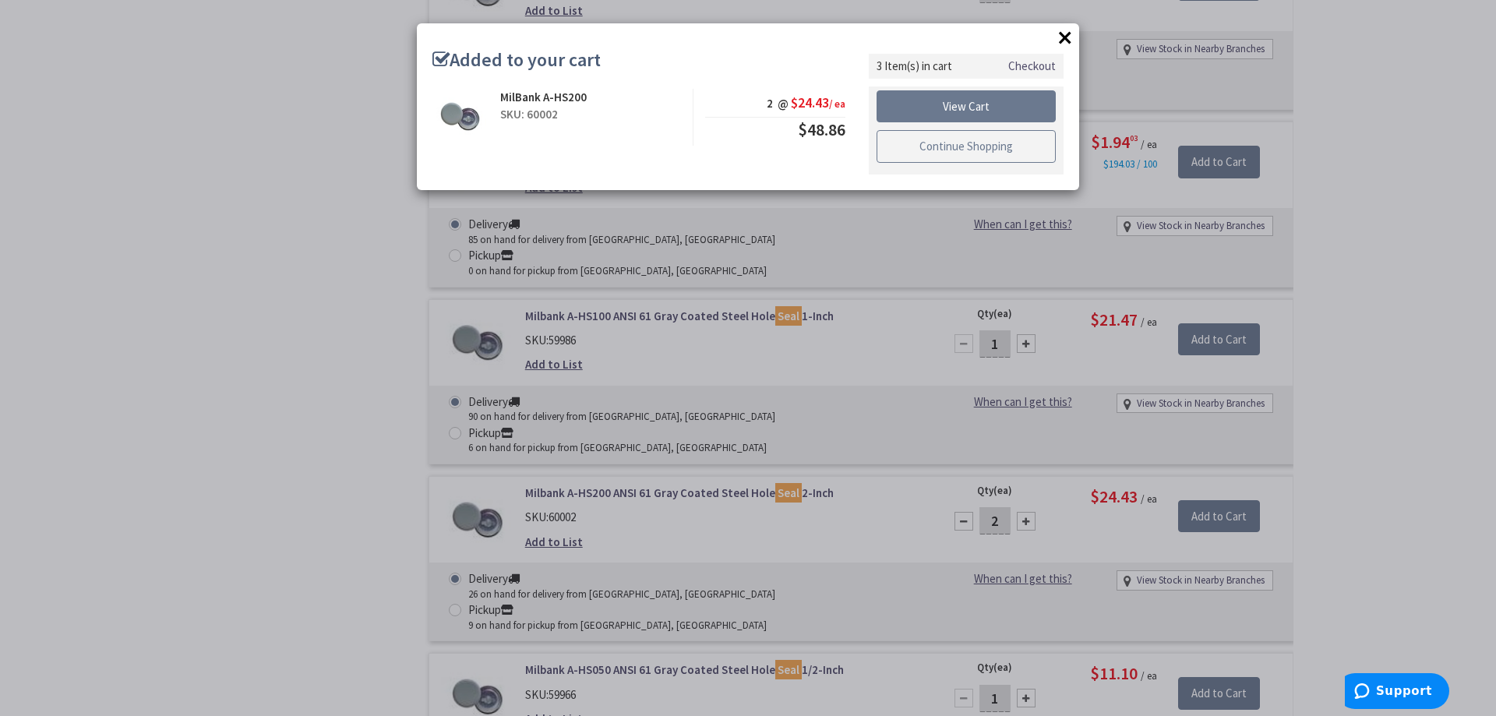
drag, startPoint x: 987, startPoint y: 152, endPoint x: 915, endPoint y: 207, distance: 91.1
click at [986, 153] on link "Continue Shopping" at bounding box center [965, 146] width 179 height 33
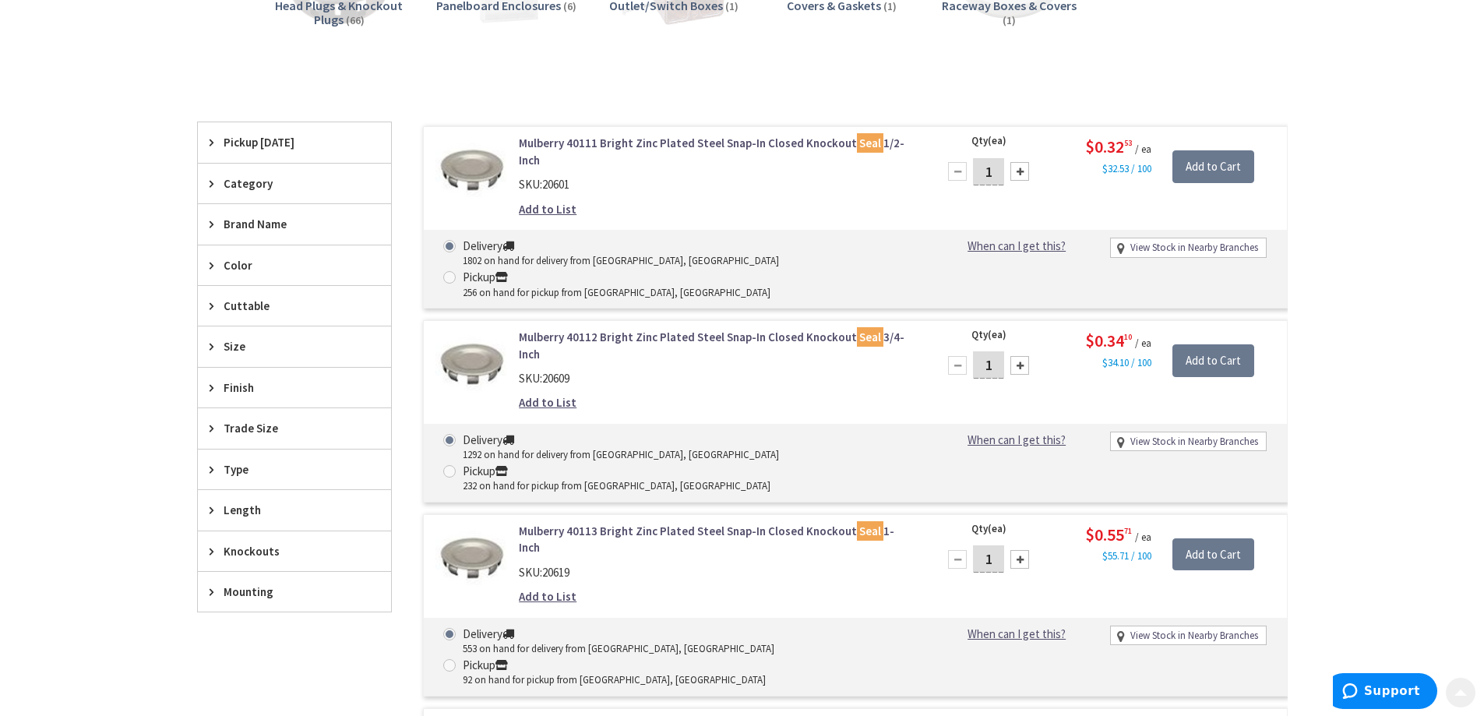
scroll to position [457, 0]
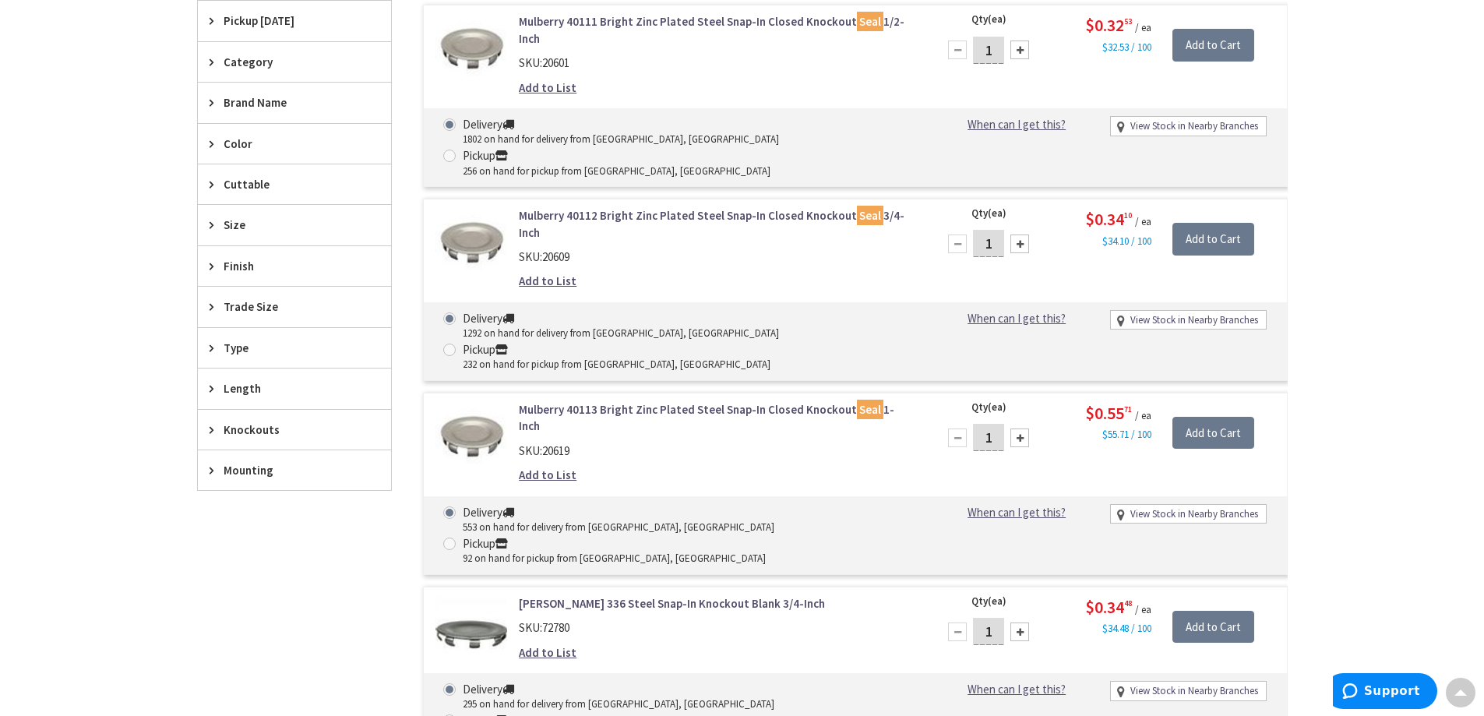
click at [242, 233] on span "Size" at bounding box center [287, 225] width 127 height 16
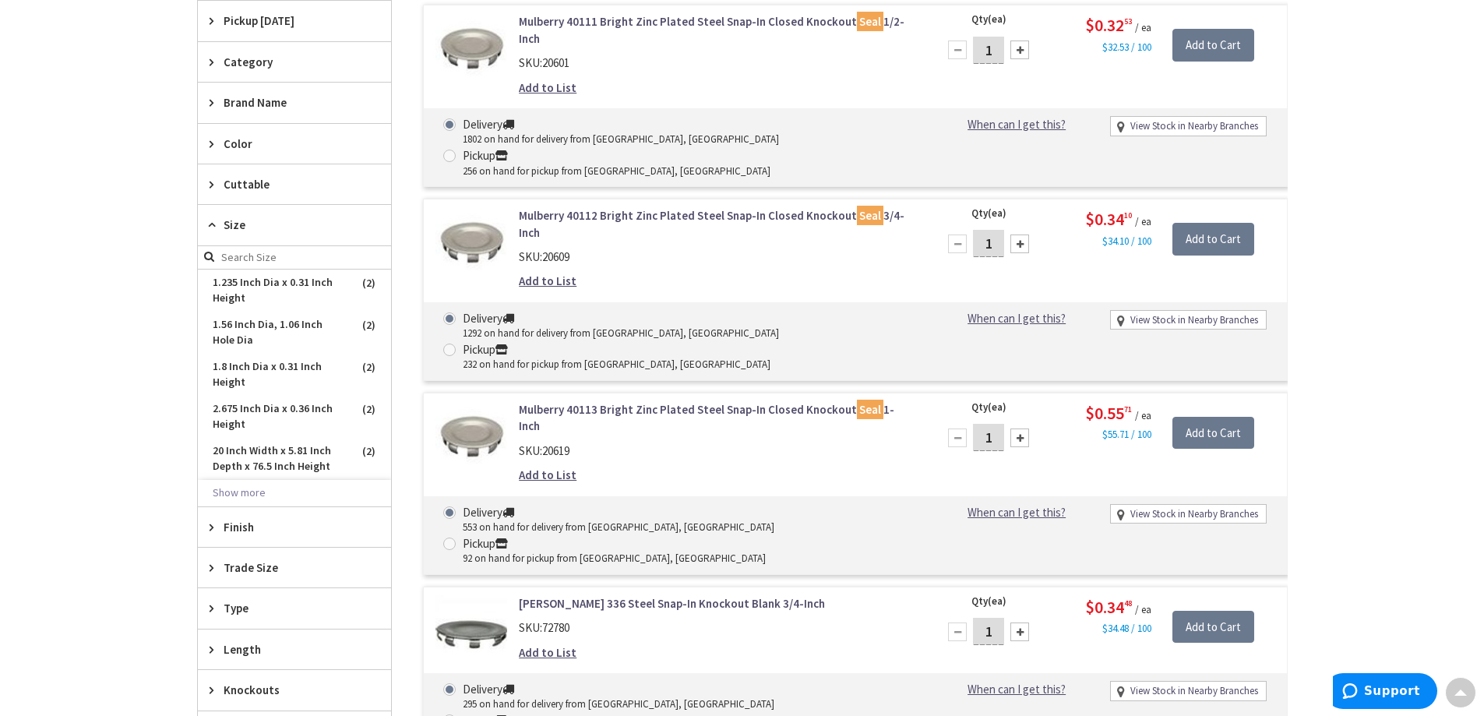
click at [242, 233] on span "Size" at bounding box center [287, 225] width 127 height 16
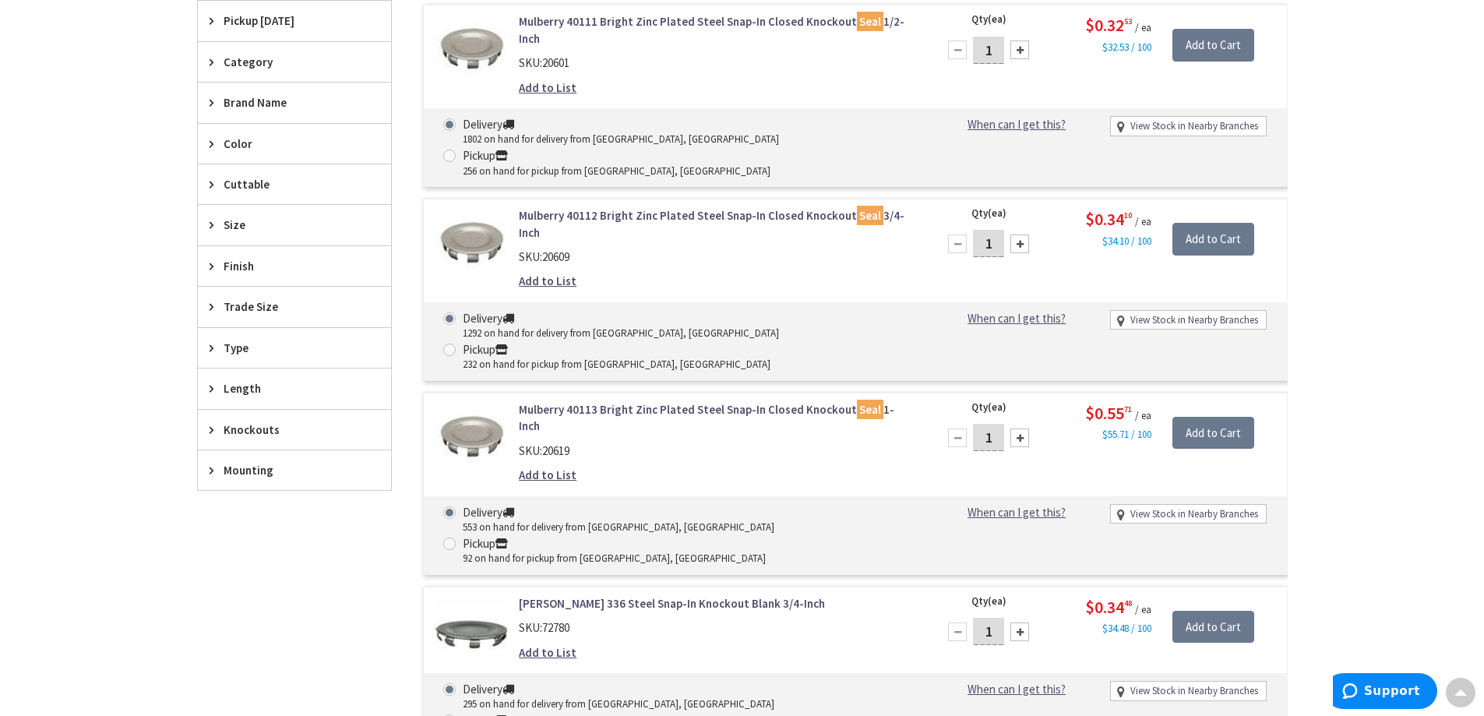
click at [265, 305] on span "Trade Size" at bounding box center [287, 306] width 127 height 16
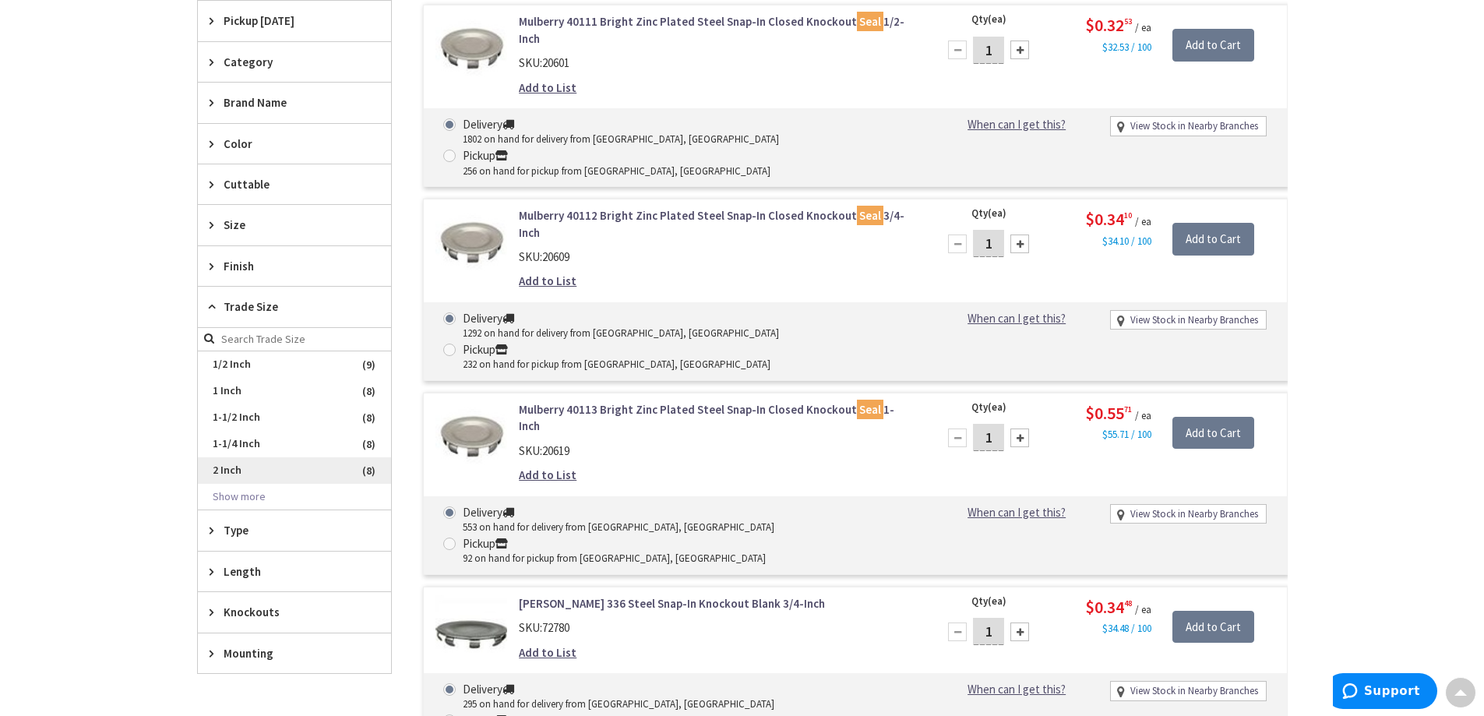
click at [229, 465] on span "2 Inch" at bounding box center [294, 470] width 193 height 26
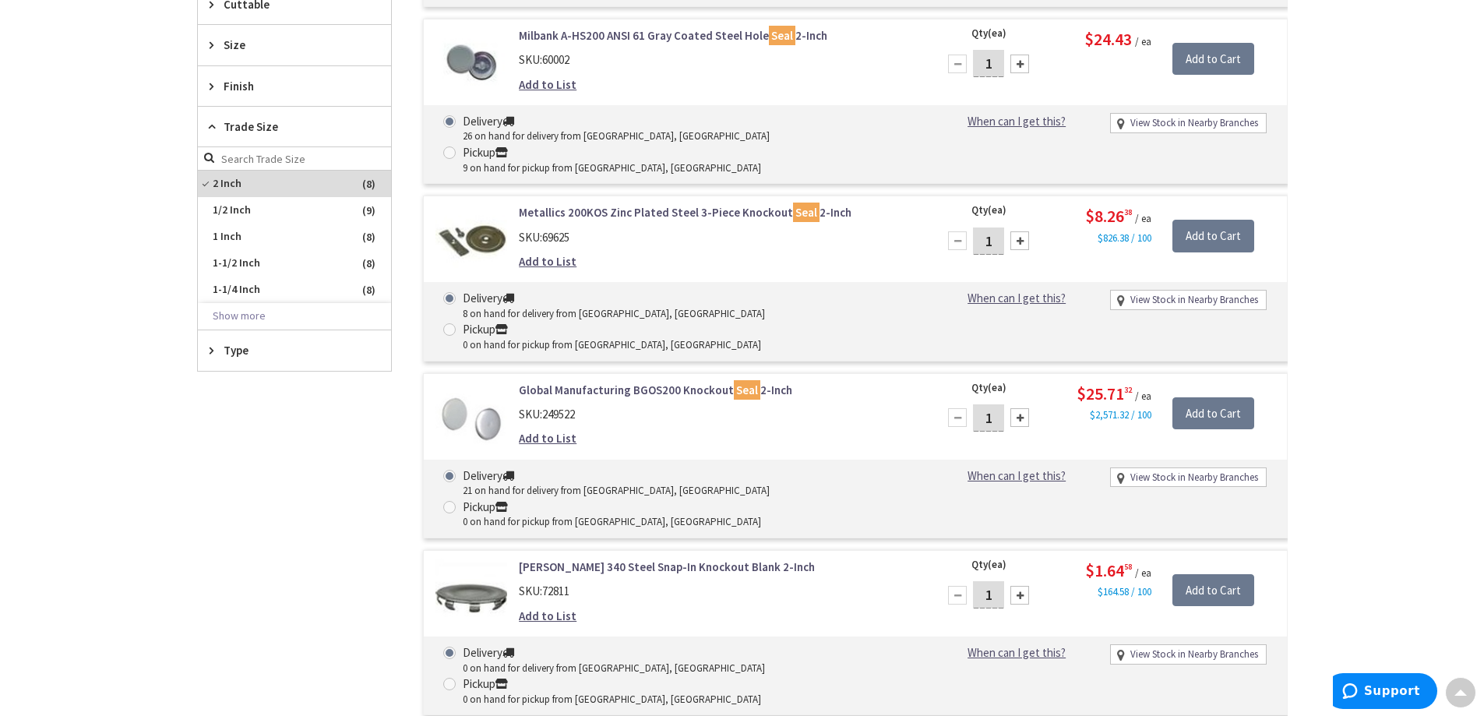
scroll to position [580, 0]
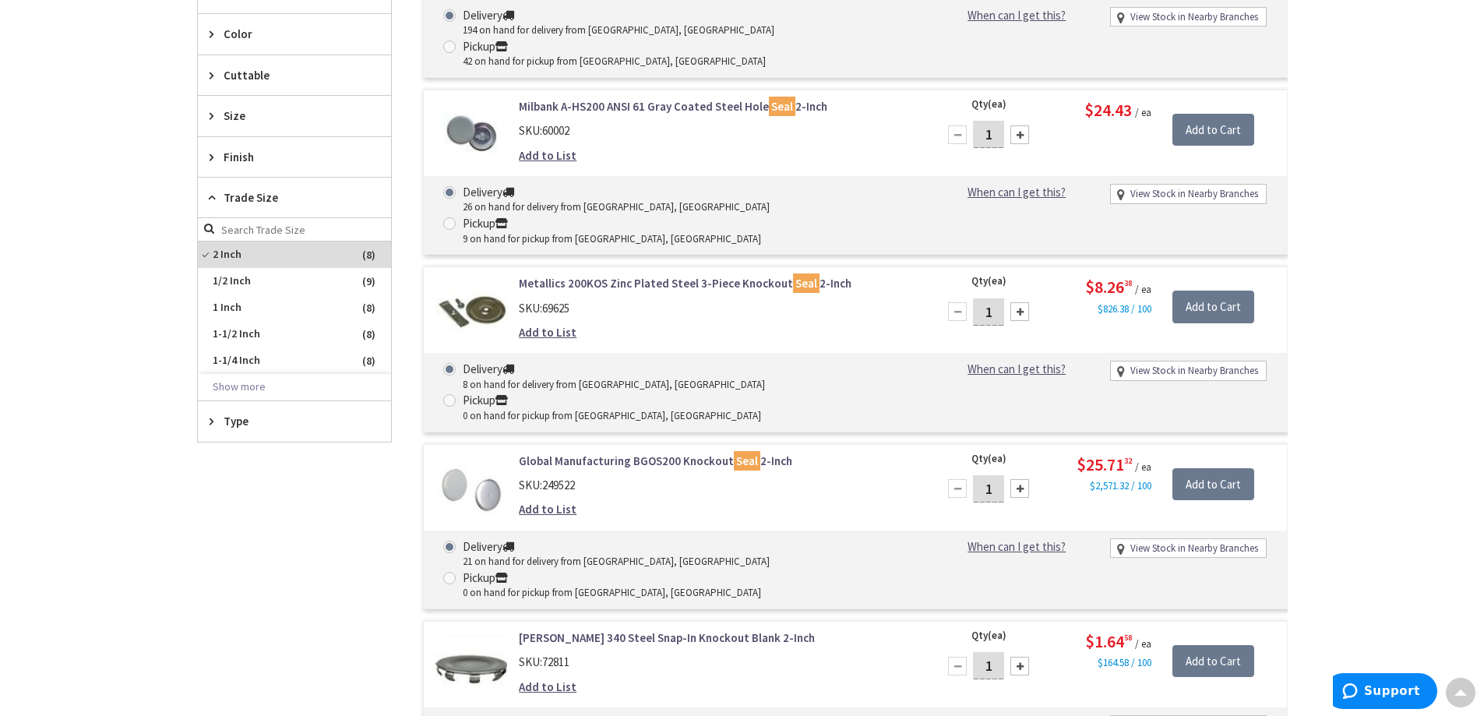
click at [703, 275] on link "Metallics 200KOS Zinc Plated Steel 3-Piece Knockout Seal 2-Inch" at bounding box center [717, 283] width 397 height 16
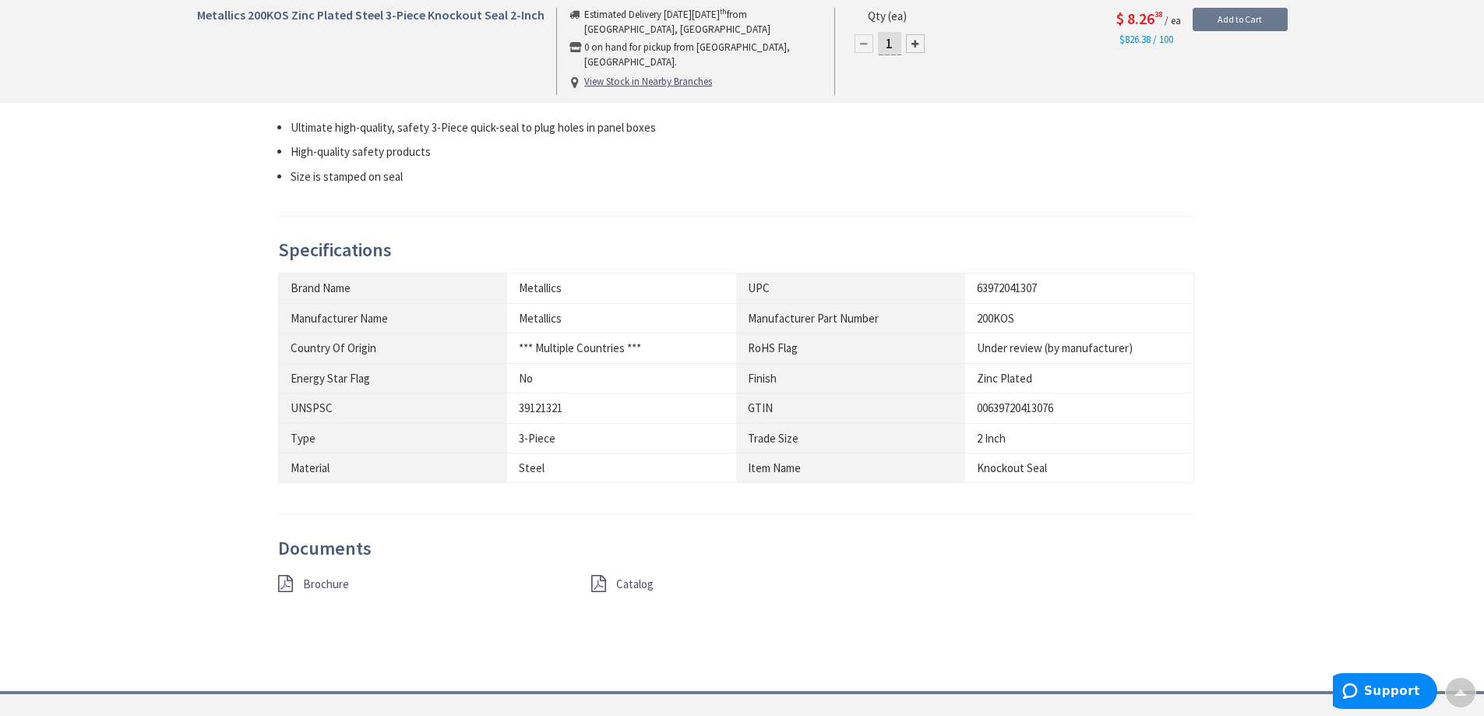
scroll to position [489, 0]
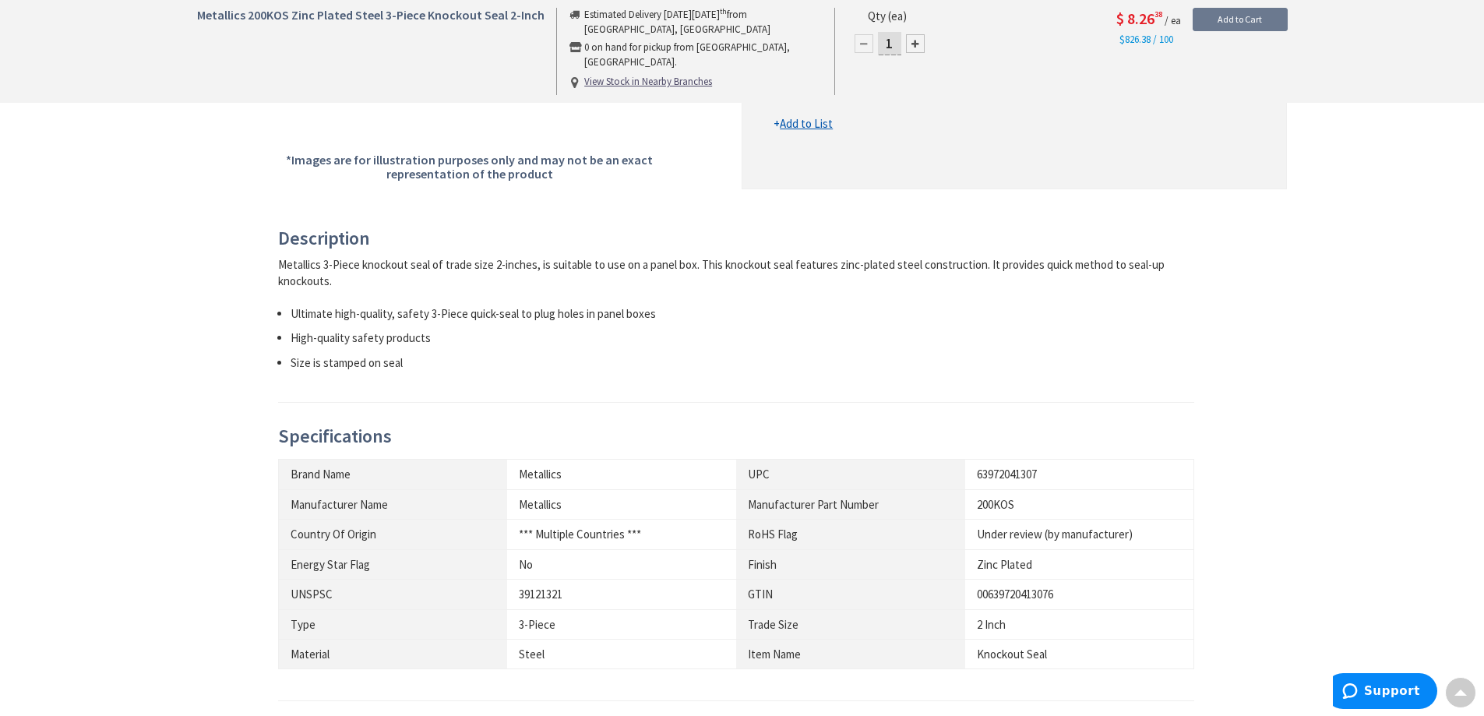
click at [949, 363] on li "Size is stamped on seal" at bounding box center [743, 362] width 904 height 16
